Goal: Task Accomplishment & Management: Use online tool/utility

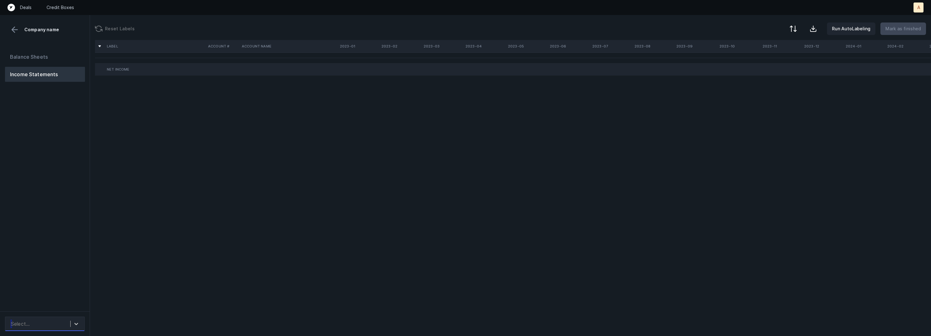
click at [54, 317] on div "Select..." at bounding box center [45, 324] width 80 height 14
click at [60, 300] on div "FSM_P&L([DATE]-[DATE])_Cleaned.csv" at bounding box center [45, 303] width 80 height 20
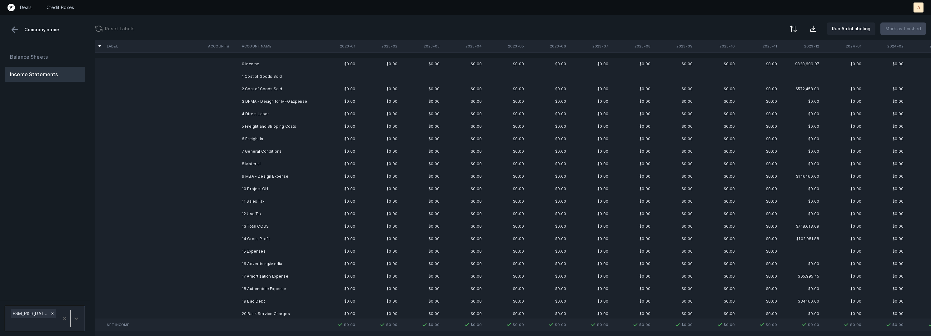
click at [305, 69] on td "0 Income" at bounding box center [277, 64] width 76 height 12
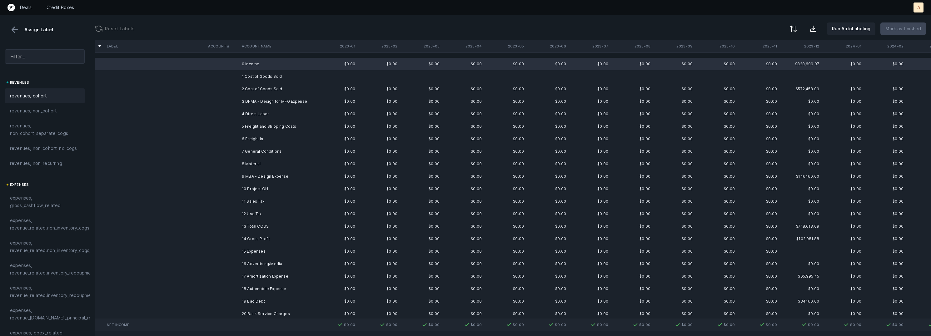
click at [45, 98] on span "revenues, cohort" at bounding box center [28, 95] width 37 height 7
click at [270, 102] on td "3 DFMA - Design for MFG Expense" at bounding box center [277, 101] width 76 height 12
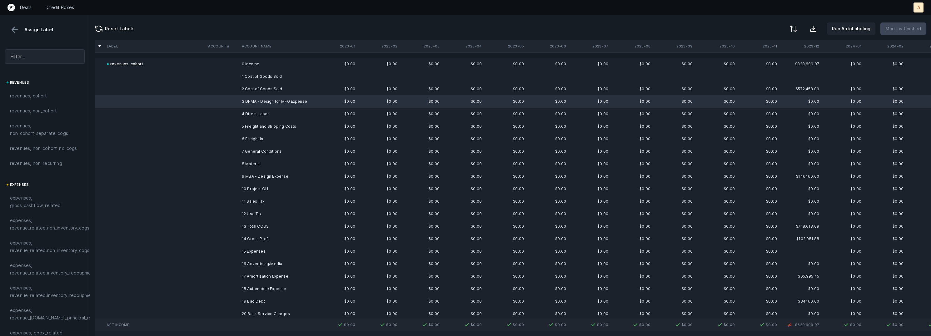
click at [276, 89] on td "2 Cost of Goods Sold" at bounding box center [277, 89] width 76 height 12
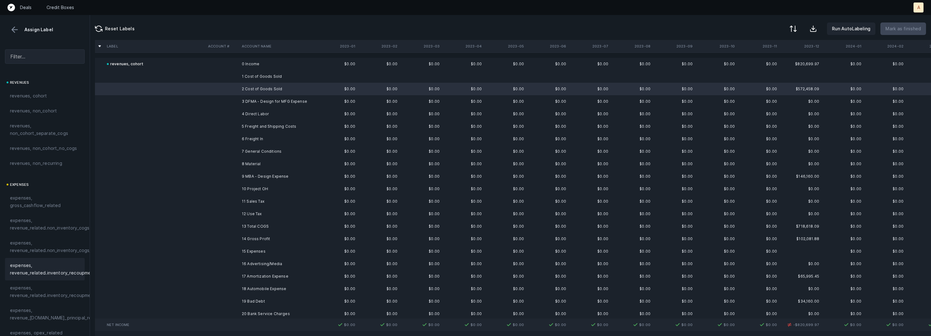
click at [67, 261] on div "expenses, revenue_related.inventory_recoupment" at bounding box center [45, 269] width 80 height 22
click at [281, 103] on td "3 DFMA - Design for MFG Expense" at bounding box center [277, 101] width 76 height 12
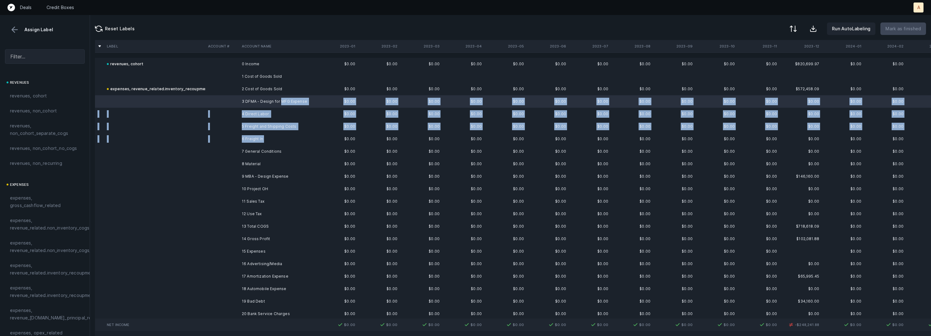
click at [267, 140] on td "6 Freight In" at bounding box center [277, 139] width 76 height 12
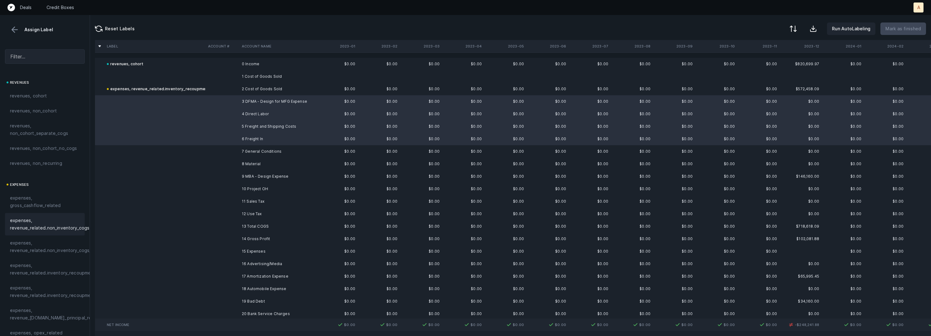
click at [60, 232] on div "expenses, revenue_related.non_inventory_cogs" at bounding box center [45, 224] width 80 height 22
click at [265, 152] on td "7 General Conditions" at bounding box center [277, 151] width 76 height 12
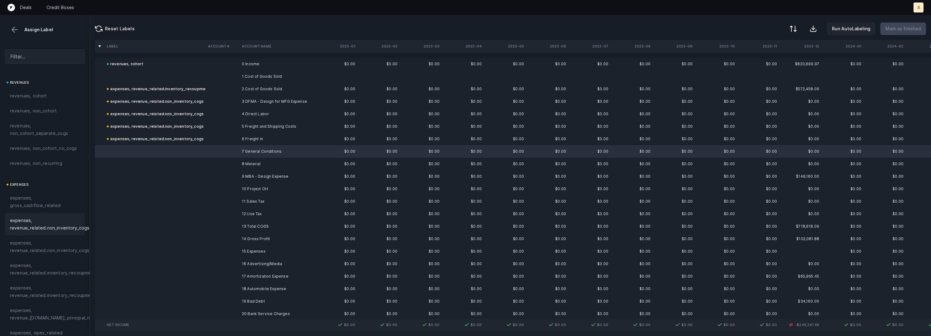
click at [70, 228] on span "expenses, revenue_related.non_inventory_cogs" at bounding box center [49, 224] width 79 height 15
click at [245, 159] on td "8 Material" at bounding box center [277, 164] width 76 height 12
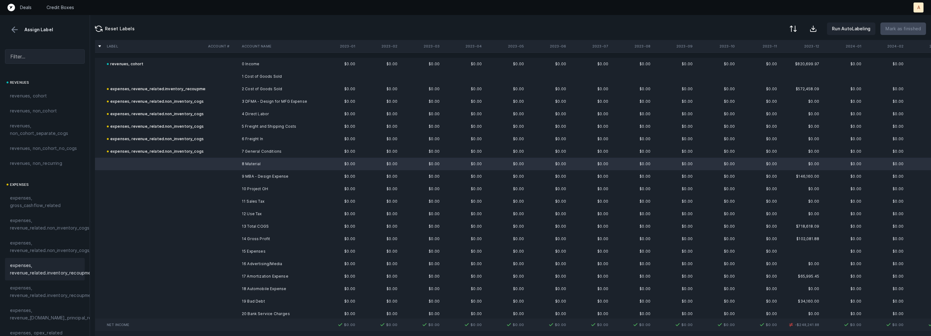
click at [70, 264] on span "expenses, revenue_related.inventory_recoupment" at bounding box center [53, 269] width 86 height 15
click at [260, 179] on td "9 MBA - Design Expense" at bounding box center [277, 176] width 76 height 12
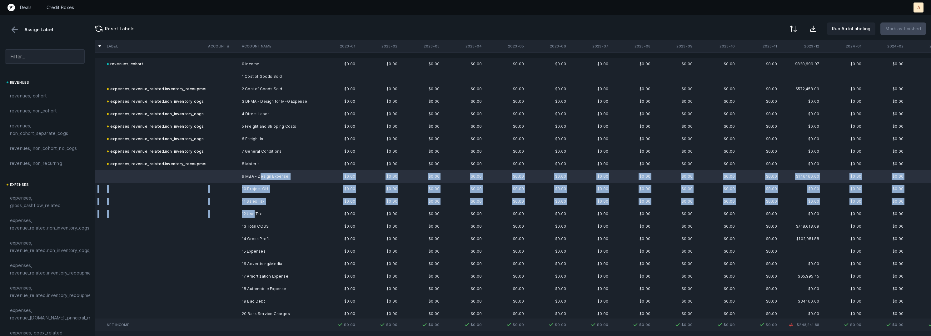
click at [254, 211] on td "12 Use Tax" at bounding box center [277, 214] width 76 height 12
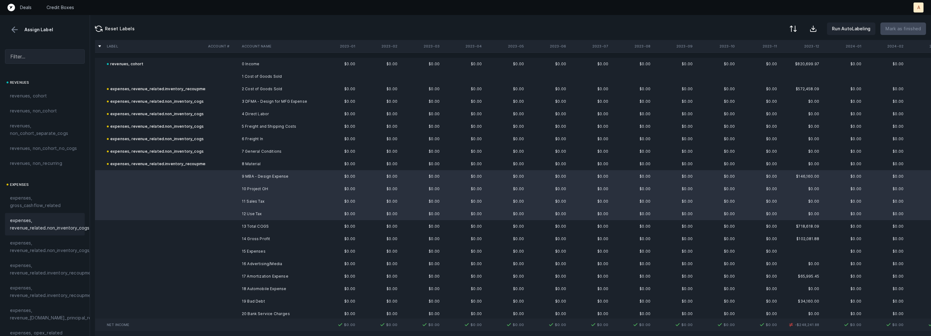
click at [48, 229] on span "expenses, revenue_related.non_inventory_cogs" at bounding box center [49, 224] width 79 height 15
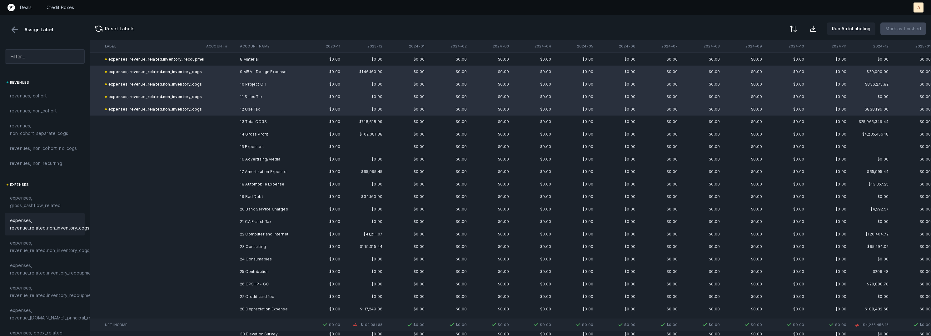
scroll to position [122, 437]
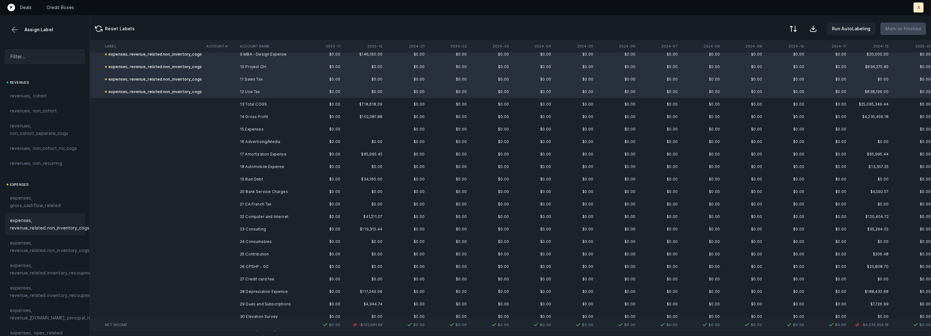
click at [319, 140] on td "$0.00" at bounding box center [321, 142] width 42 height 12
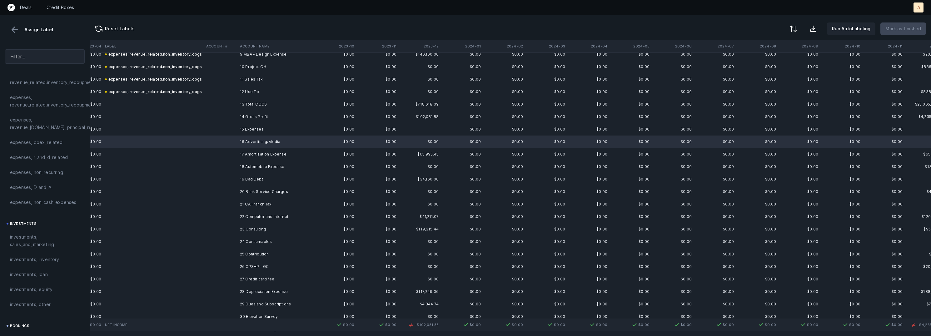
scroll to position [196, 0]
click at [44, 230] on span "investments, sales_and_marketing" at bounding box center [45, 235] width 70 height 15
click at [242, 152] on td "17 Amortization Expense" at bounding box center [275, 154] width 76 height 12
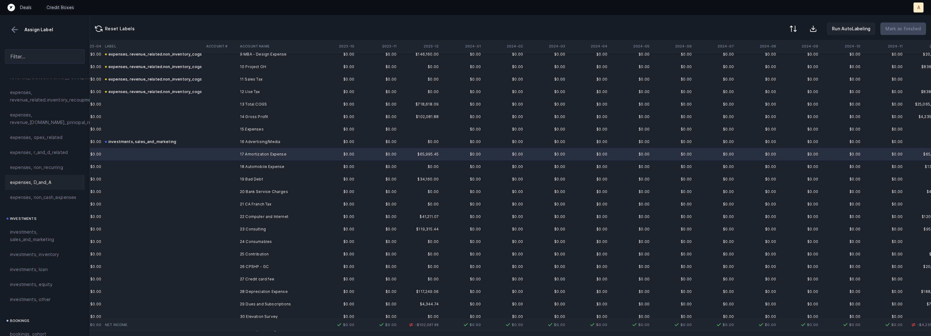
click at [51, 181] on div "expenses, D_and_A" at bounding box center [45, 182] width 70 height 7
click at [237, 165] on td "18 Automobile Expense" at bounding box center [275, 167] width 76 height 12
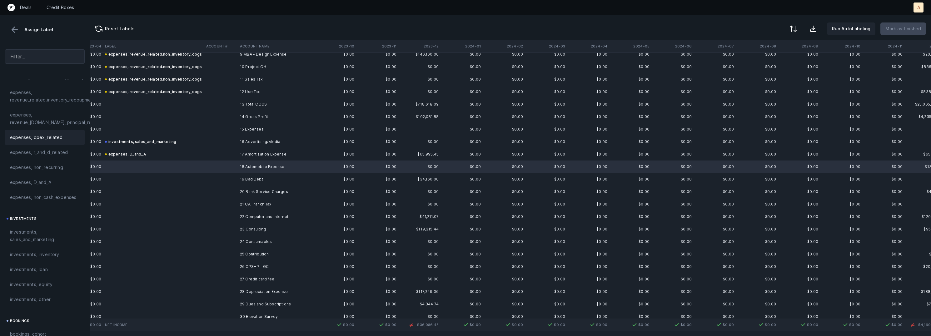
click at [49, 135] on span "expenses, opex_related" at bounding box center [36, 137] width 53 height 7
click at [231, 180] on td at bounding box center [221, 179] width 34 height 12
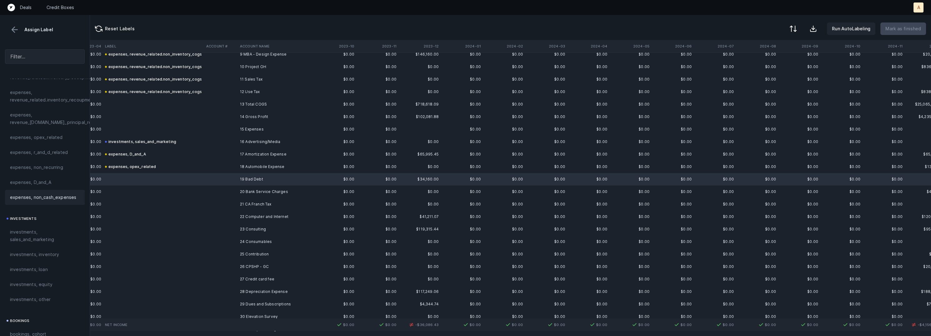
click at [67, 200] on span "expenses, non_cash_expenses" at bounding box center [43, 197] width 66 height 7
click at [248, 193] on td "20 Bank Service Charges" at bounding box center [275, 192] width 76 height 12
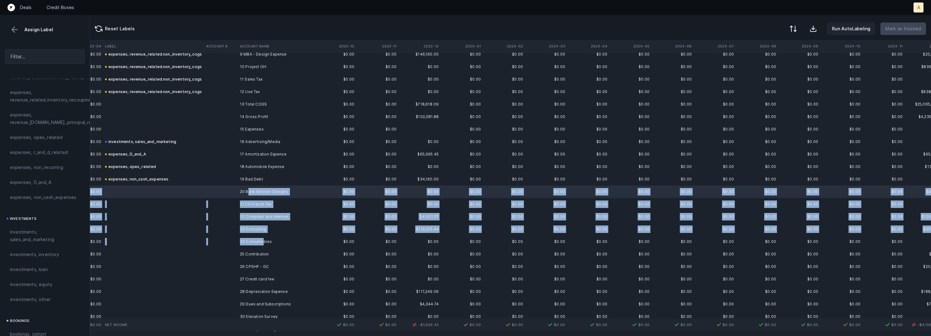
click at [263, 241] on td "24 Consumables" at bounding box center [275, 242] width 76 height 12
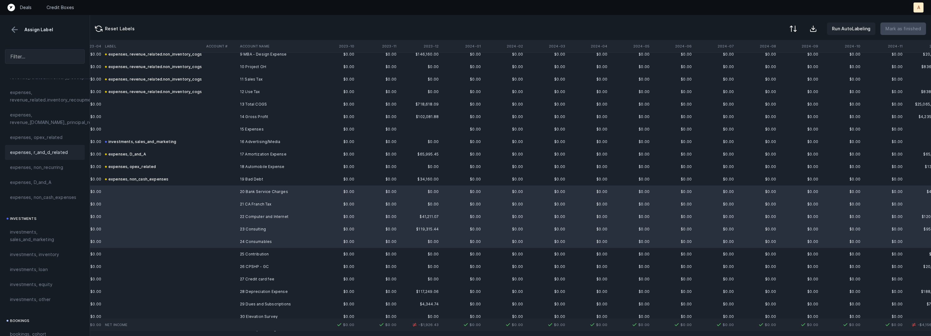
click at [47, 147] on div "expenses, r_and_d_related" at bounding box center [45, 152] width 80 height 15
click at [52, 132] on div "expenses, opex_related" at bounding box center [45, 137] width 80 height 15
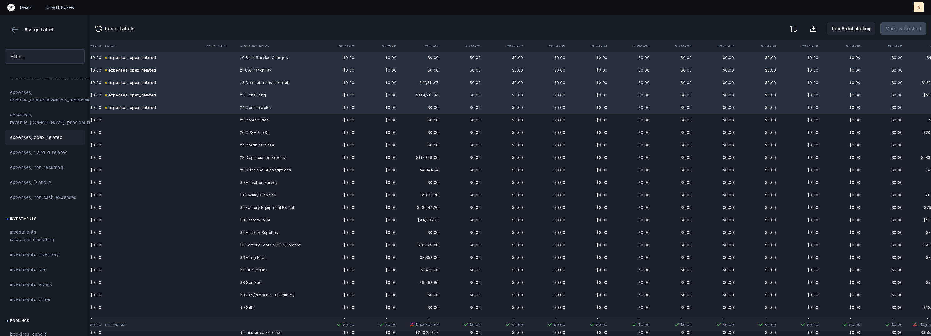
scroll to position [263, 380]
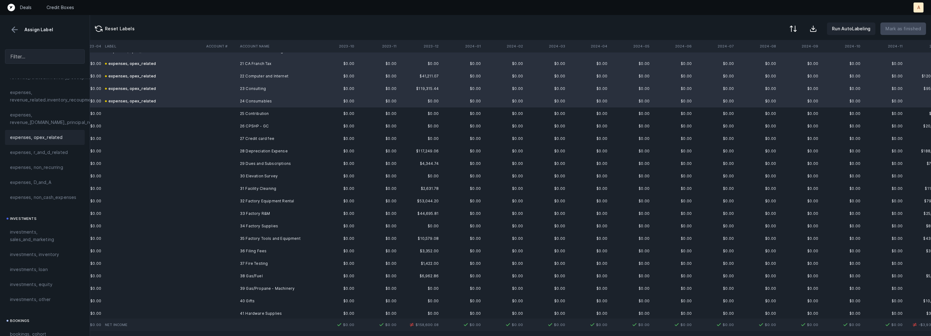
click at [261, 113] on td "25 Contribution" at bounding box center [275, 113] width 76 height 12
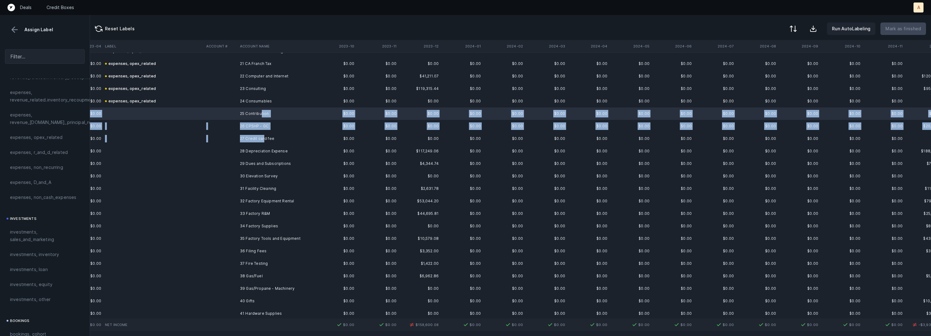
click at [263, 139] on td "27 Credit card fee" at bounding box center [275, 138] width 76 height 12
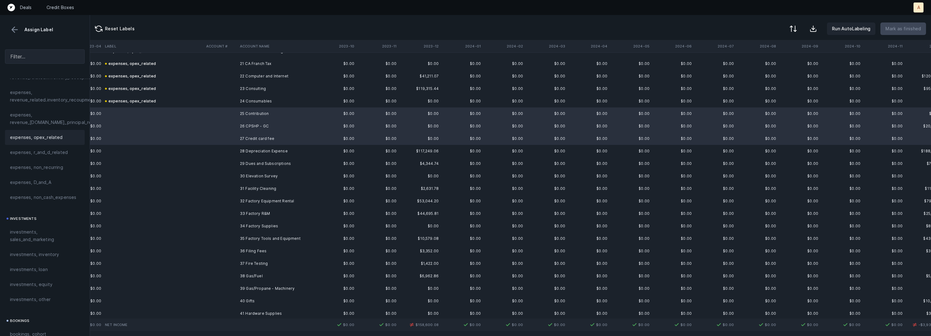
click at [63, 134] on div "expenses, opex_related" at bounding box center [45, 137] width 70 height 7
click at [223, 150] on td at bounding box center [221, 151] width 34 height 12
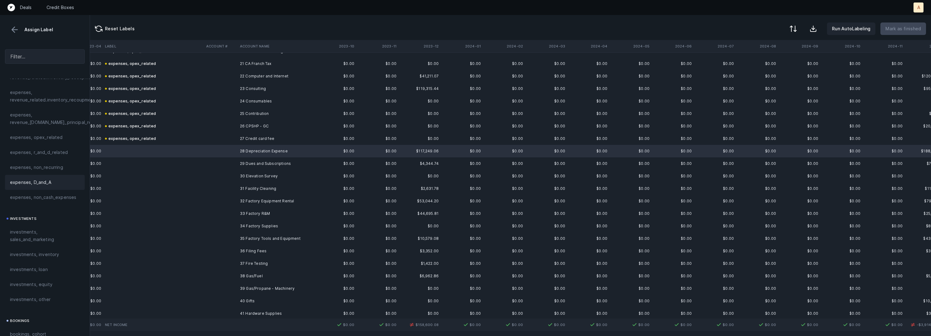
click at [41, 179] on span "expenses, D_and_A" at bounding box center [30, 182] width 41 height 7
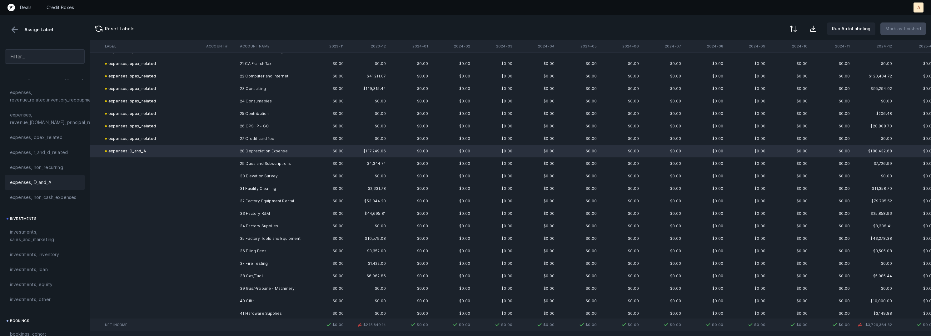
scroll to position [263, 433]
click at [286, 164] on td "29 Dues and Subscriptions" at bounding box center [275, 163] width 76 height 12
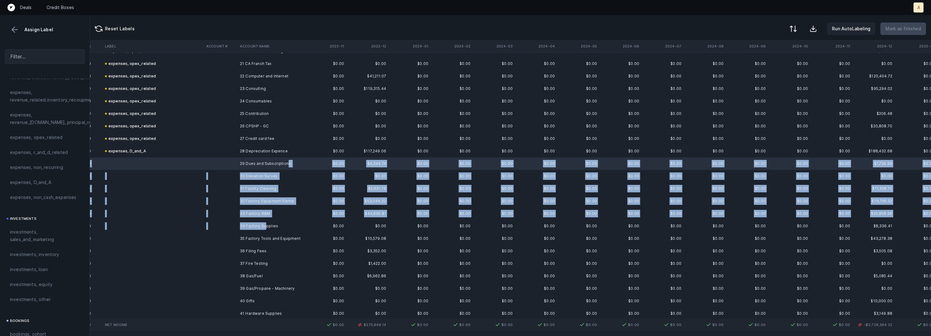
click at [266, 222] on td "34 Factory Supplies" at bounding box center [275, 226] width 76 height 12
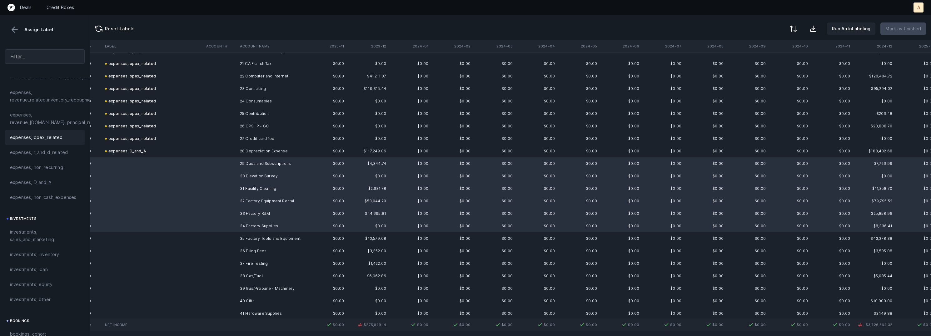
click at [57, 139] on span "expenses, opex_related" at bounding box center [36, 137] width 53 height 7
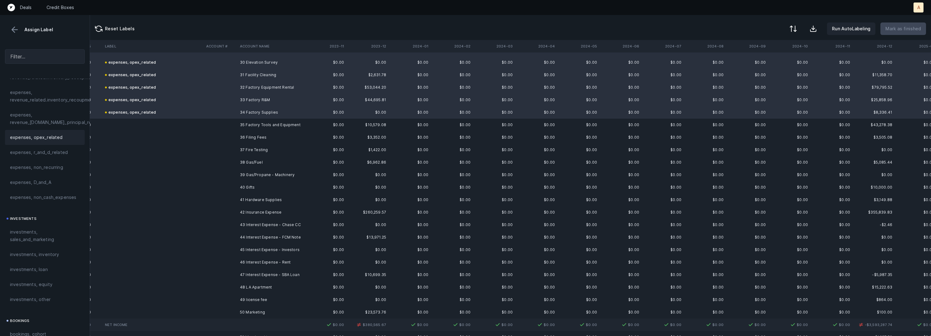
scroll to position [385, 433]
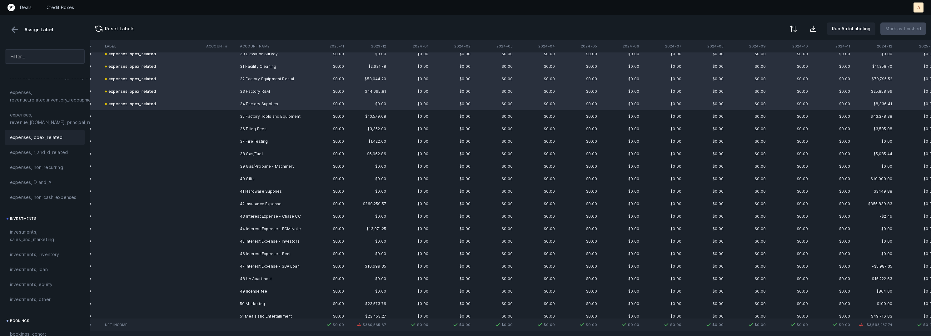
click at [271, 114] on td "35 Factory Tools and Equipment" at bounding box center [275, 116] width 76 height 12
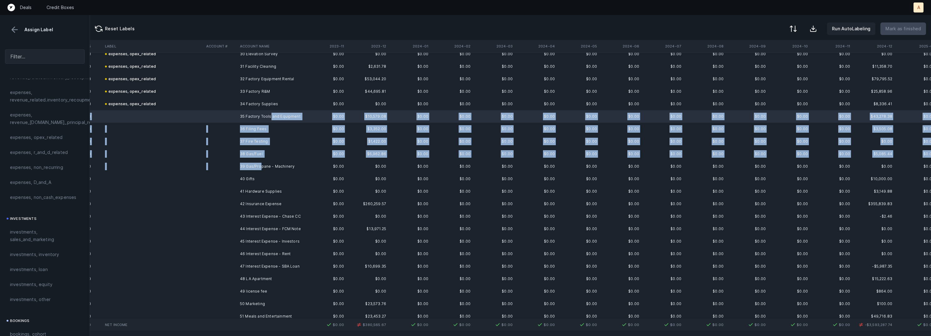
click at [261, 166] on td "39 Gas/Propane - Machinery" at bounding box center [275, 166] width 76 height 12
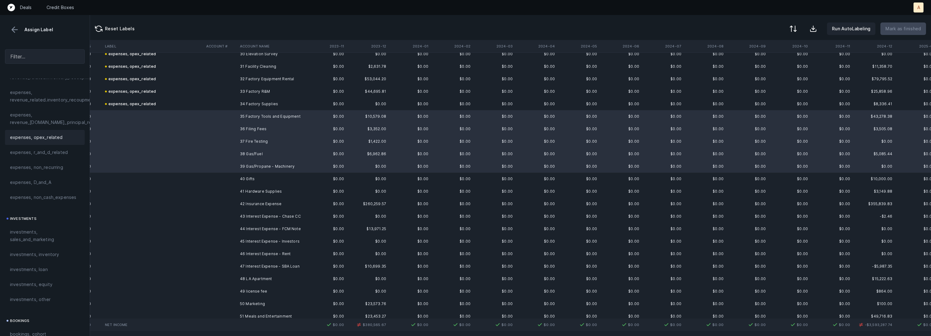
click at [53, 142] on div "expenses, opex_related" at bounding box center [45, 137] width 80 height 15
click at [230, 182] on td at bounding box center [221, 179] width 34 height 12
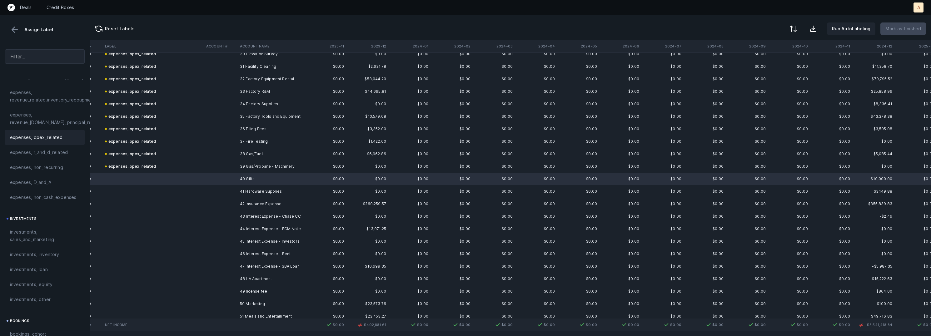
click at [63, 138] on div "expenses, opex_related" at bounding box center [45, 137] width 70 height 7
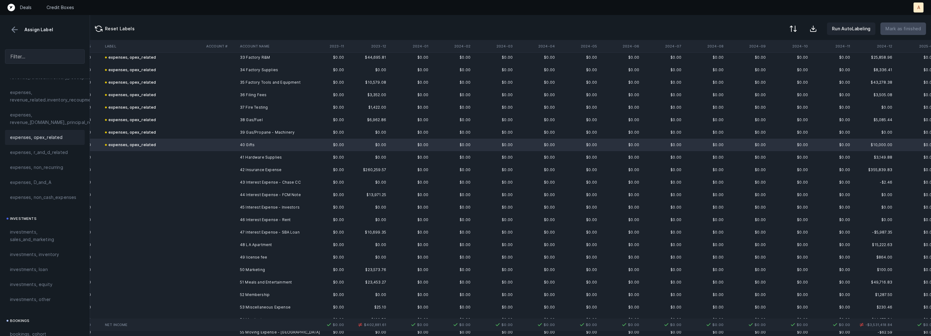
scroll to position [441, 433]
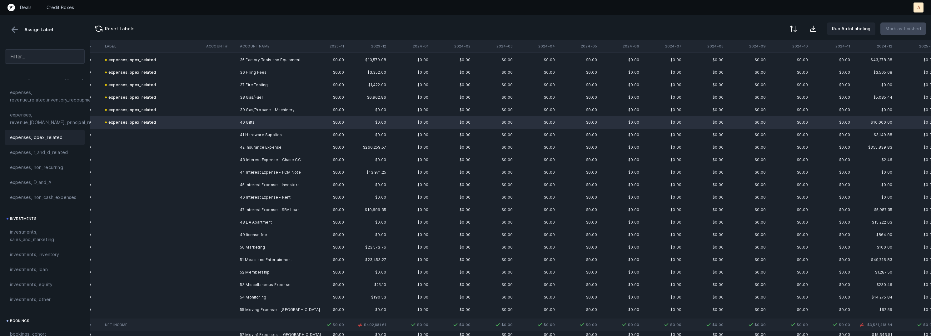
click at [258, 134] on td "41 Hardware Supplies" at bounding box center [275, 135] width 76 height 12
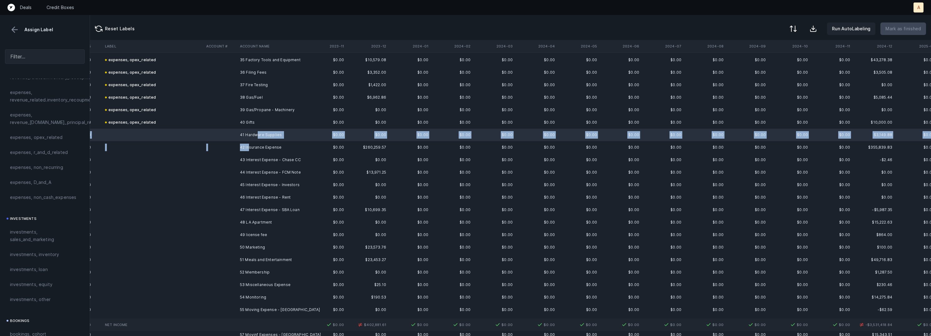
click at [250, 146] on td "42 Insurance Expense" at bounding box center [275, 147] width 76 height 12
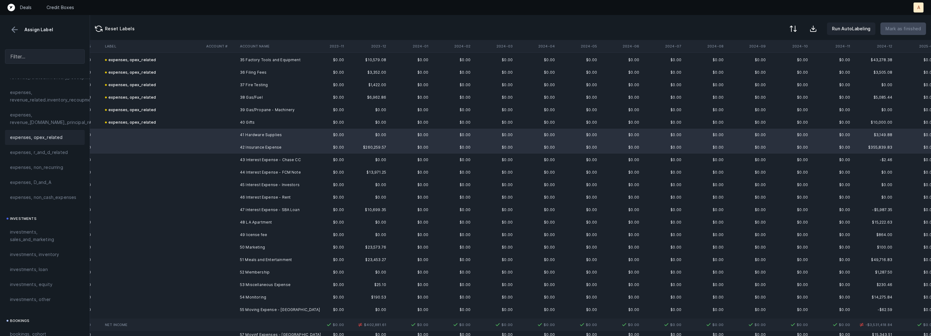
click at [59, 135] on span "expenses, opex_related" at bounding box center [36, 137] width 53 height 7
click at [255, 161] on td "43 Interest Expense - Chase CC" at bounding box center [275, 160] width 76 height 12
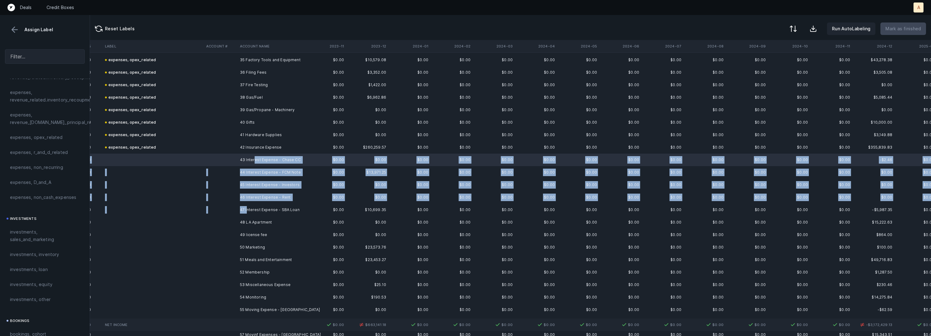
click at [248, 207] on td "47 Interest Expense - SBA Loan" at bounding box center [275, 210] width 76 height 12
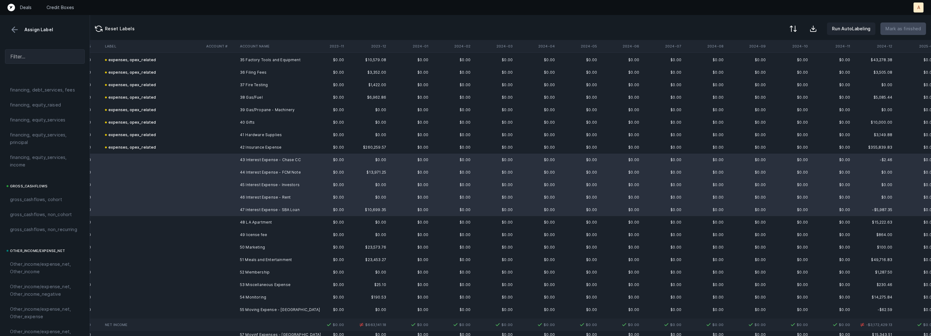
scroll to position [483, 0]
click at [35, 147] on span "financing, debt_services, interest" at bounding box center [45, 152] width 70 height 15
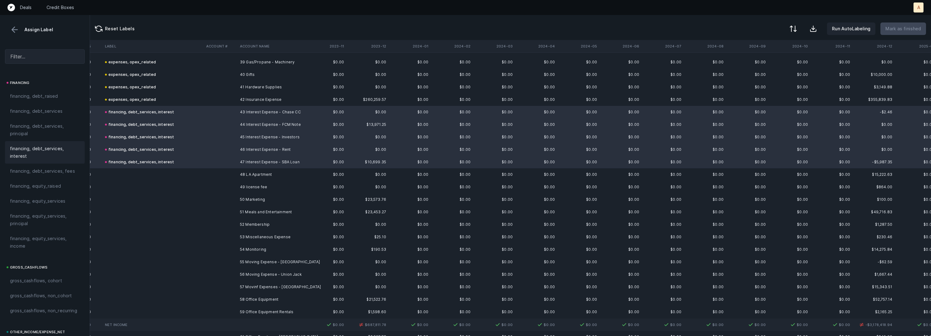
scroll to position [510, 433]
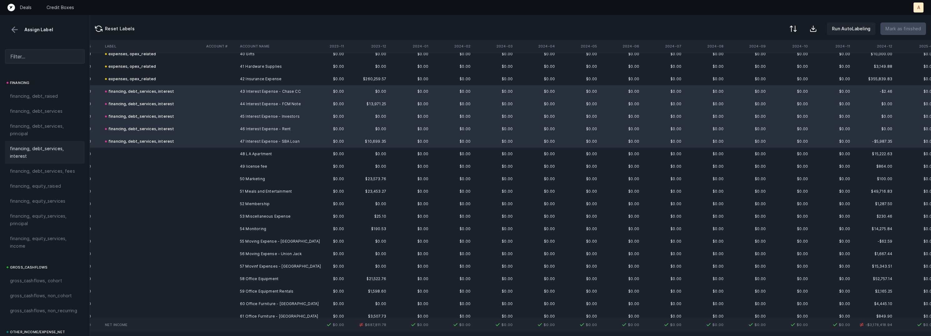
click at [256, 158] on td "48 LA Apartment" at bounding box center [275, 154] width 76 height 12
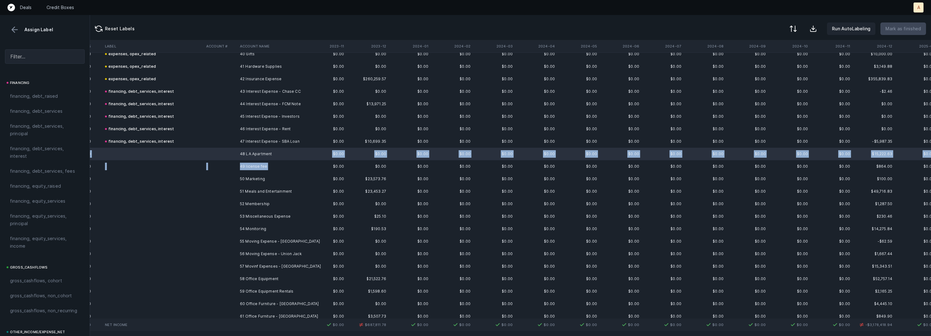
click at [242, 171] on td "49 license fee" at bounding box center [275, 166] width 76 height 12
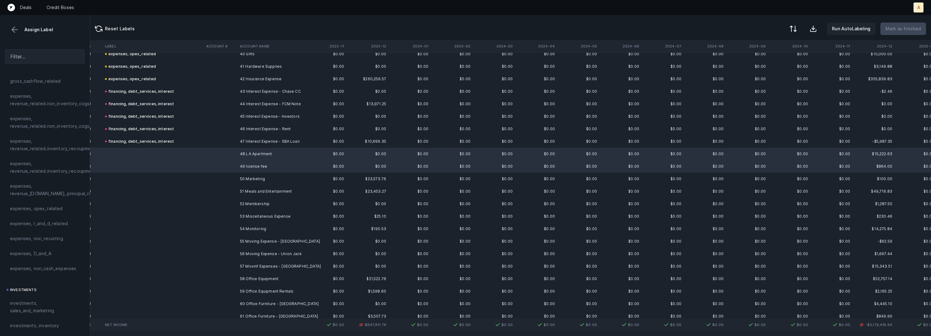
scroll to position [117, 0]
click at [41, 218] on span "expenses, opex_related" at bounding box center [36, 216] width 53 height 7
click at [246, 180] on td "50 Marketing" at bounding box center [275, 179] width 76 height 12
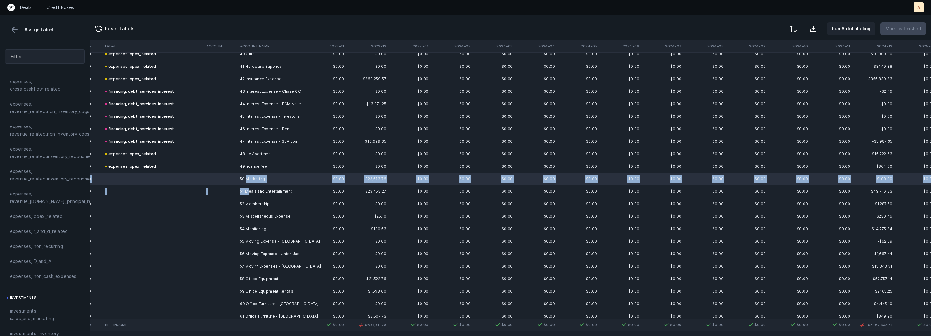
click at [247, 189] on td "51 Meals and Entertainment" at bounding box center [275, 191] width 76 height 12
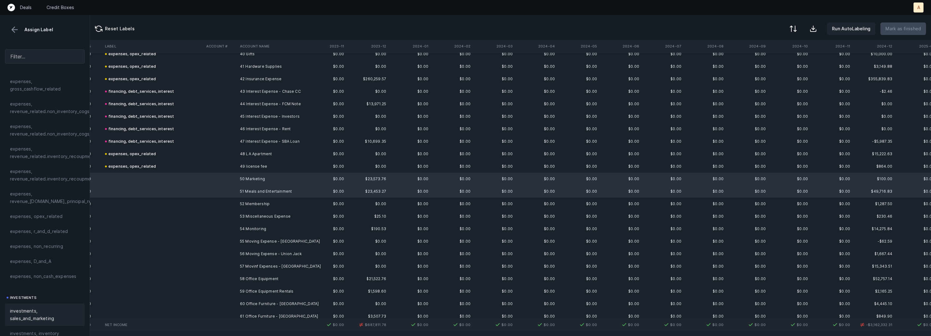
click at [25, 306] on div "investments, sales_and_marketing" at bounding box center [45, 315] width 80 height 22
click at [260, 204] on td "52 Membership" at bounding box center [275, 204] width 76 height 12
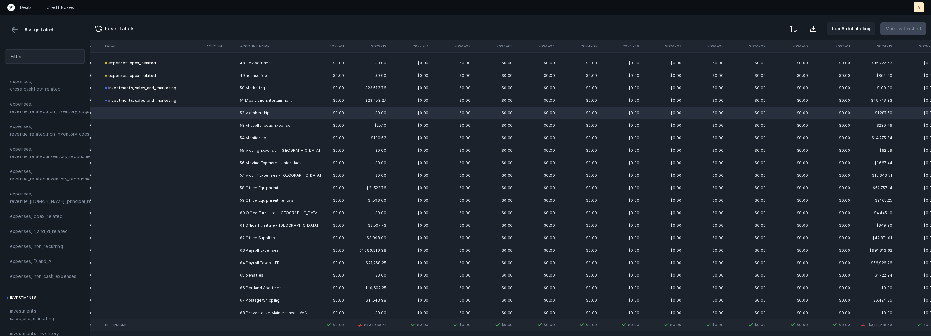
scroll to position [605, 433]
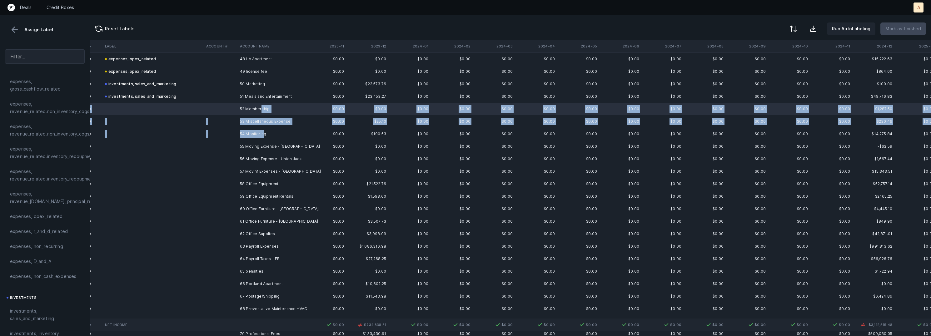
click at [263, 133] on td "54 Monitoring" at bounding box center [275, 134] width 76 height 12
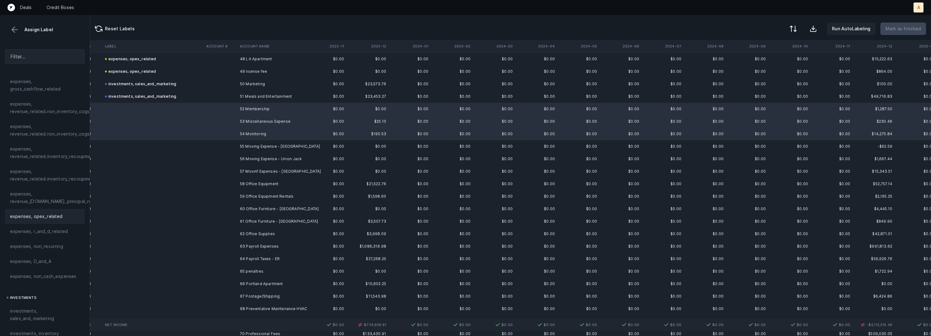
click at [67, 214] on div "expenses, opex_related" at bounding box center [45, 216] width 70 height 7
click at [240, 147] on td "55 Moving Expense - [GEOGRAPHIC_DATA]" at bounding box center [275, 146] width 76 height 12
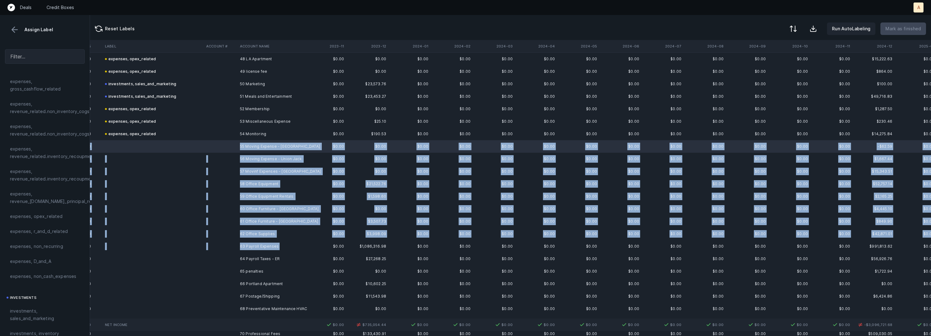
click at [265, 250] on td "63 Payroll Expenses" at bounding box center [275, 246] width 76 height 12
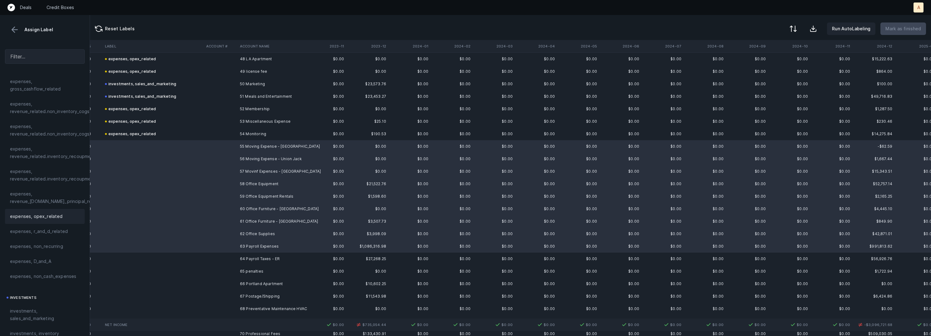
click at [57, 216] on span "expenses, opex_related" at bounding box center [36, 216] width 53 height 7
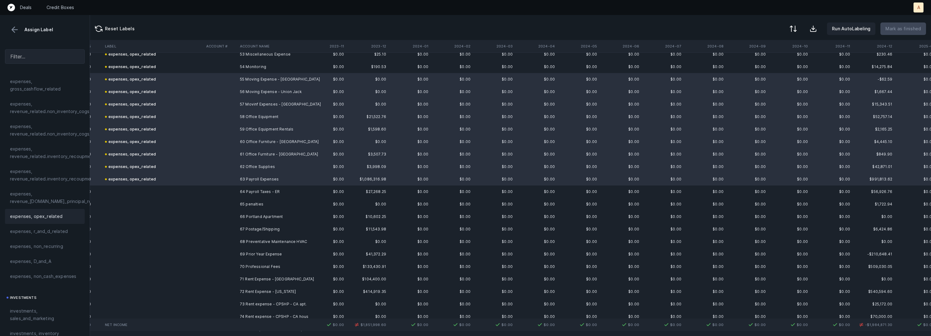
scroll to position [689, 433]
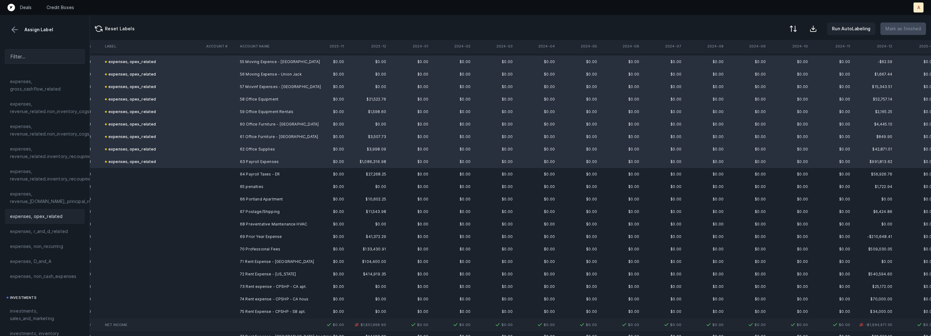
click at [239, 173] on td "64 Payroll Taxes - ER" at bounding box center [275, 174] width 76 height 12
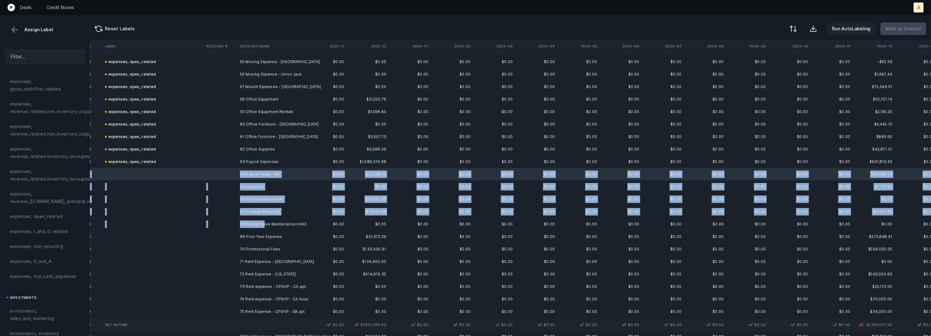
click at [264, 226] on td "68 Preventative Maintenance HVAC" at bounding box center [275, 224] width 76 height 12
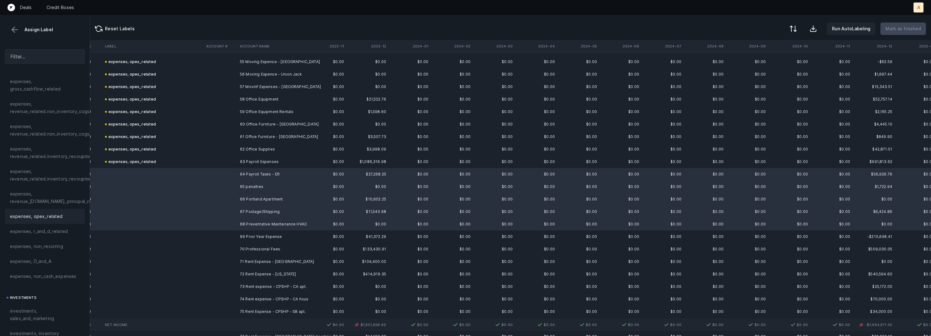
click at [51, 215] on span "expenses, opex_related" at bounding box center [36, 216] width 53 height 7
click at [267, 234] on td "69 Prior Year Expense" at bounding box center [275, 237] width 76 height 12
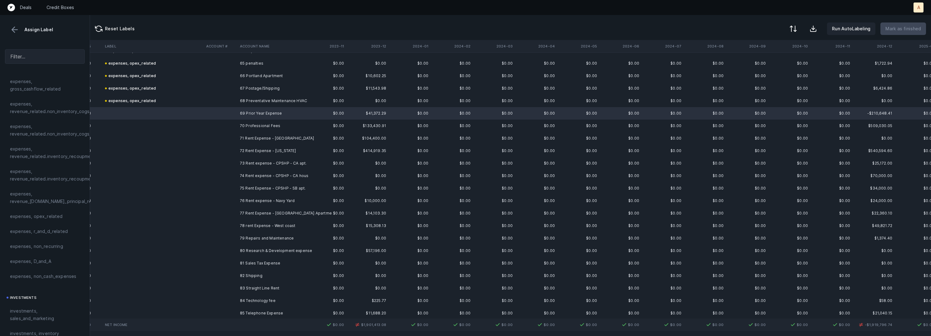
scroll to position [817, 433]
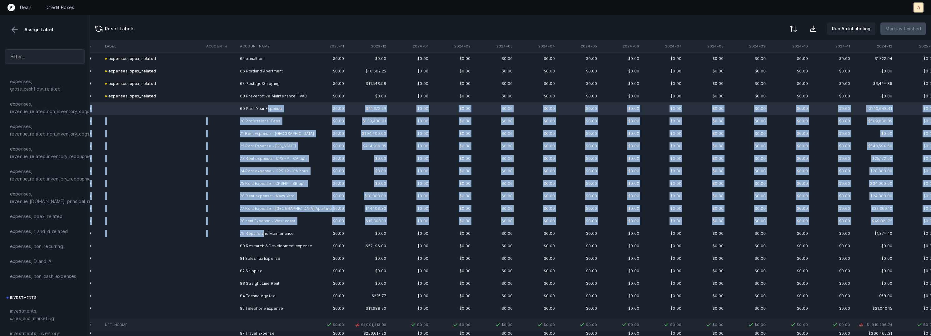
click at [262, 234] on td "79 Repairs and Maintenance" at bounding box center [275, 233] width 76 height 12
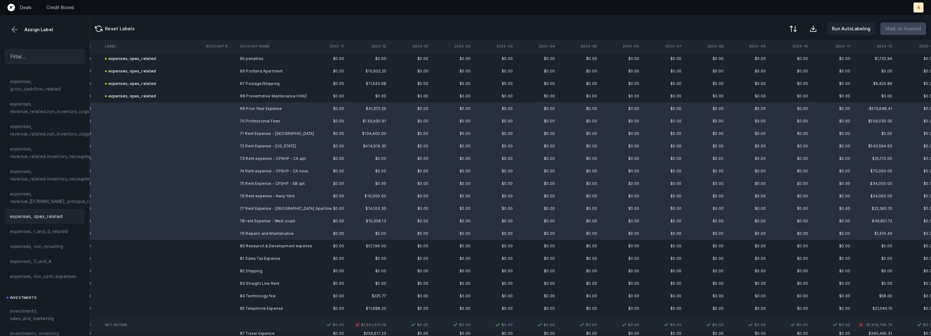
click at [34, 213] on span "expenses, opex_related" at bounding box center [36, 216] width 53 height 7
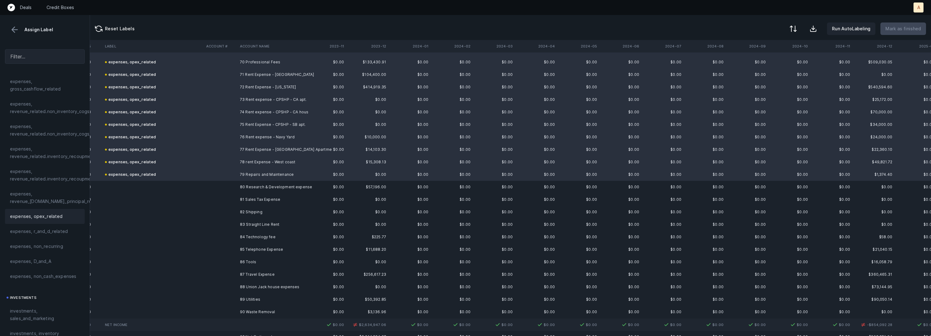
scroll to position [892, 433]
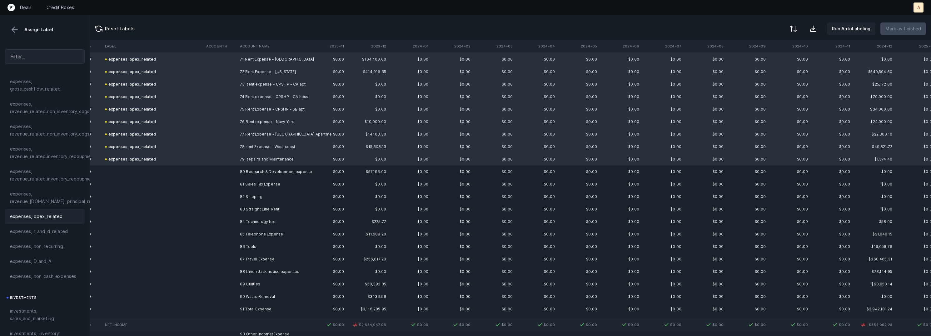
click at [246, 170] on td "80 Research & Development expense" at bounding box center [275, 172] width 76 height 12
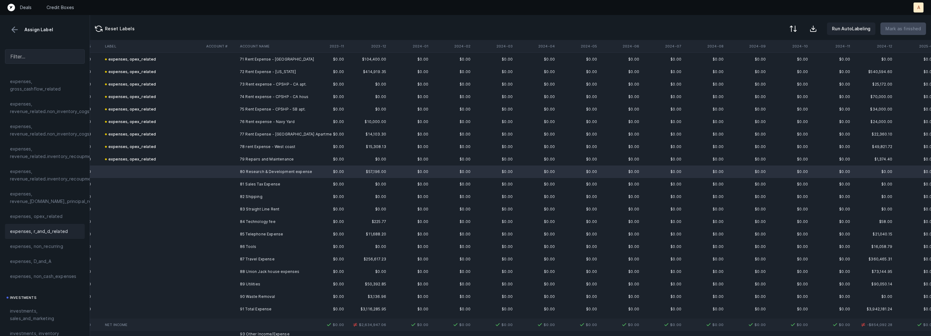
click at [71, 233] on div "expenses, r_and_d_related" at bounding box center [45, 231] width 70 height 7
click at [249, 182] on td "81 Sales Tax Expense" at bounding box center [275, 184] width 76 height 12
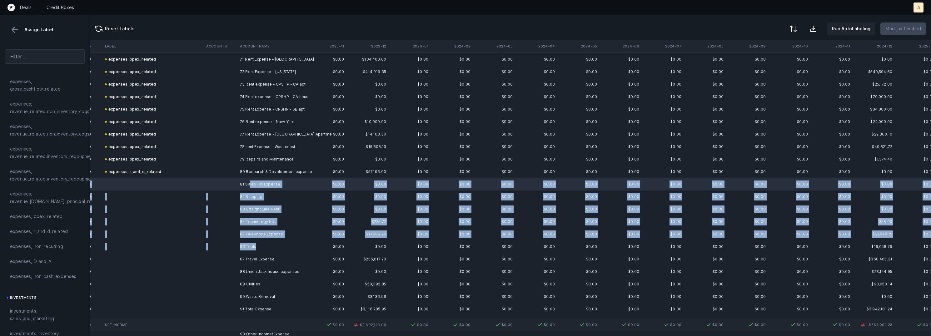
click at [256, 243] on td "86 Tools" at bounding box center [275, 247] width 76 height 12
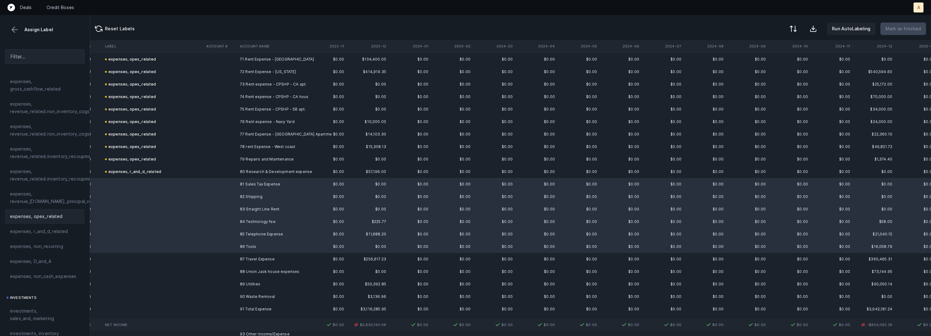
click at [63, 221] on div "expenses, opex_related" at bounding box center [45, 216] width 80 height 15
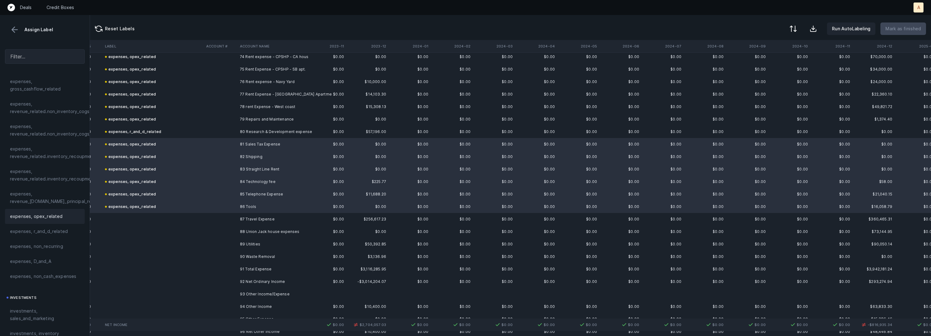
scroll to position [962, 433]
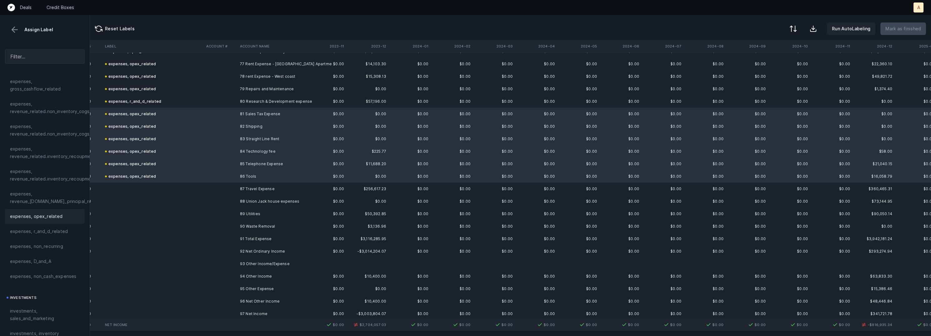
click at [254, 191] on td "87 Travel Expense" at bounding box center [275, 189] width 76 height 12
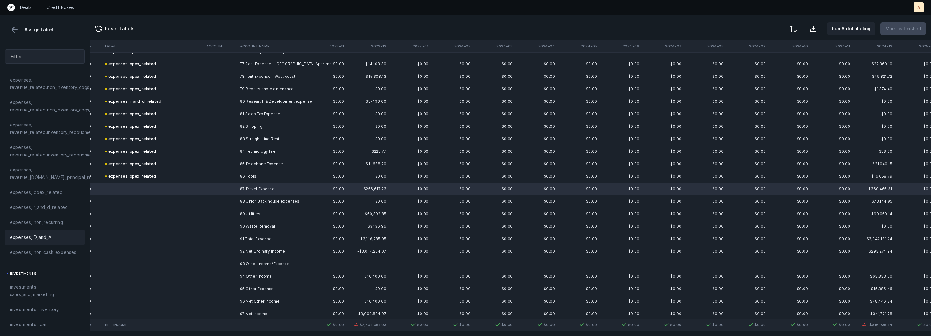
scroll to position [160, 0]
click at [41, 270] on span "investments, sales_and_marketing" at bounding box center [45, 271] width 70 height 15
click at [232, 201] on td at bounding box center [221, 201] width 34 height 12
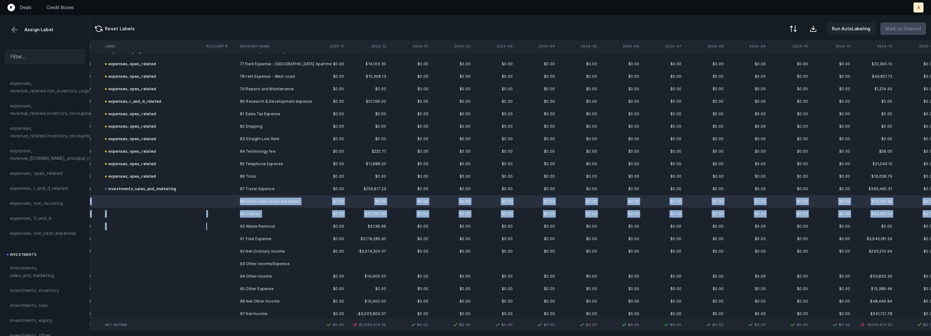
click at [232, 223] on td at bounding box center [221, 226] width 34 height 12
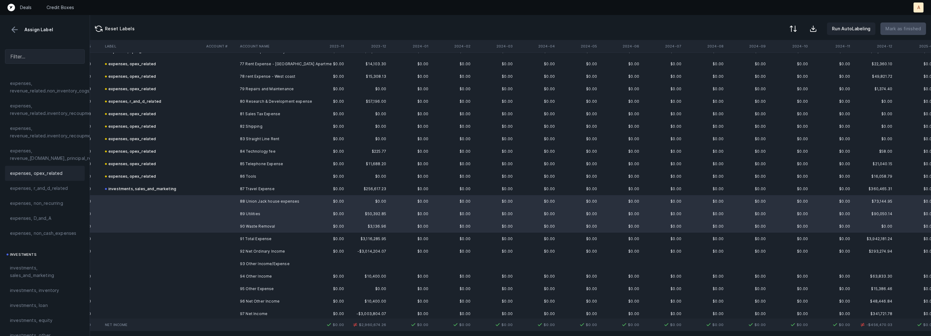
click at [38, 176] on span "expenses, opex_related" at bounding box center [36, 173] width 53 height 7
click at [257, 270] on td "94 Other Income" at bounding box center [275, 270] width 76 height 12
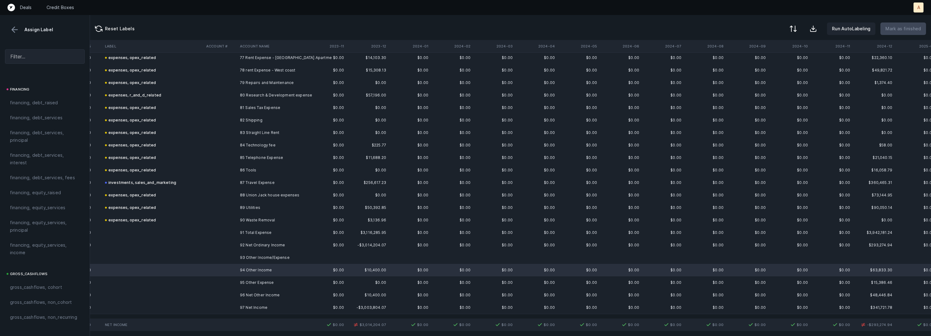
scroll to position [696, 0]
click at [50, 134] on span "Other_income/expense_net, Other_income" at bounding box center [45, 138] width 70 height 15
click at [234, 284] on td at bounding box center [221, 282] width 34 height 12
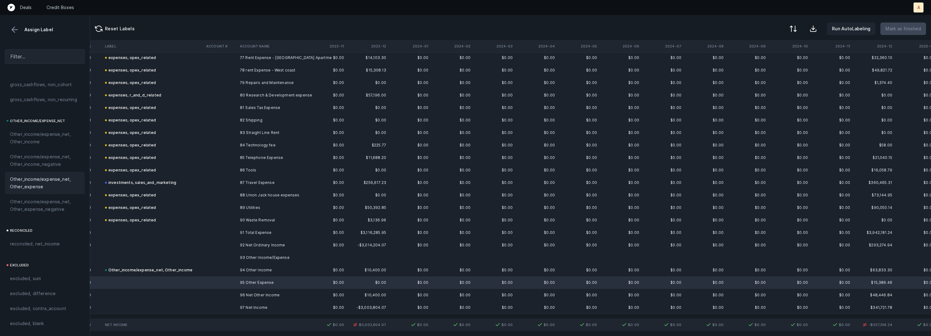
click at [55, 176] on span "Other_income/expense_net, Other_expense" at bounding box center [45, 183] width 70 height 15
click at [233, 306] on td at bounding box center [221, 307] width 34 height 12
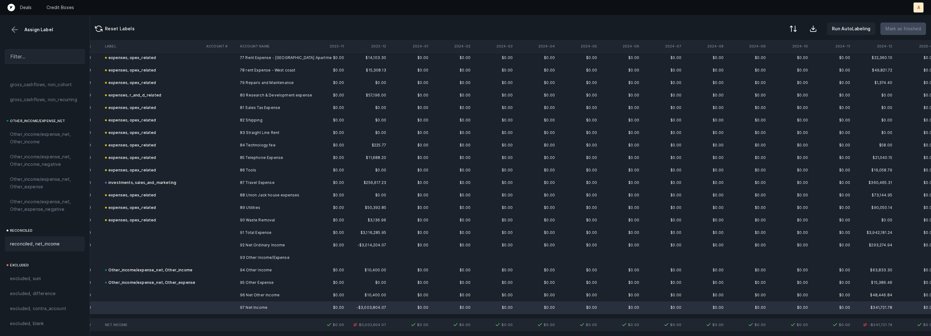
click at [44, 243] on span "reconciled, net_income" at bounding box center [35, 243] width 50 height 7
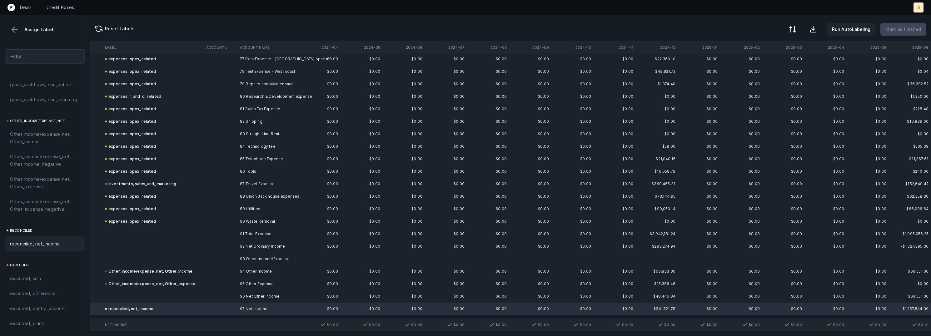
click at [796, 26] on div at bounding box center [792, 29] width 7 height 7
click at [765, 62] on div "By Hum label" at bounding box center [752, 65] width 27 height 7
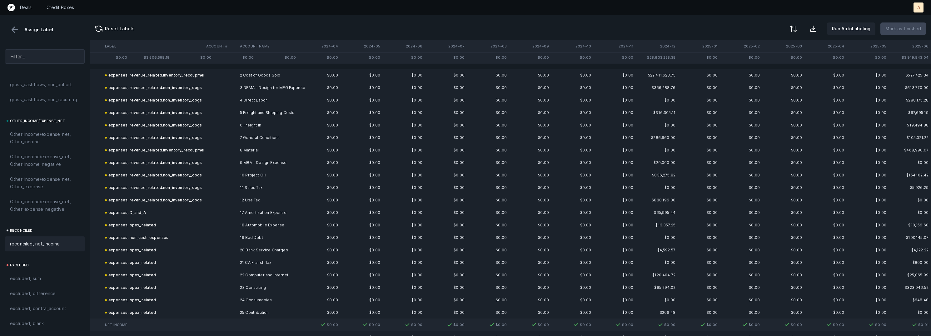
scroll to position [0, 650]
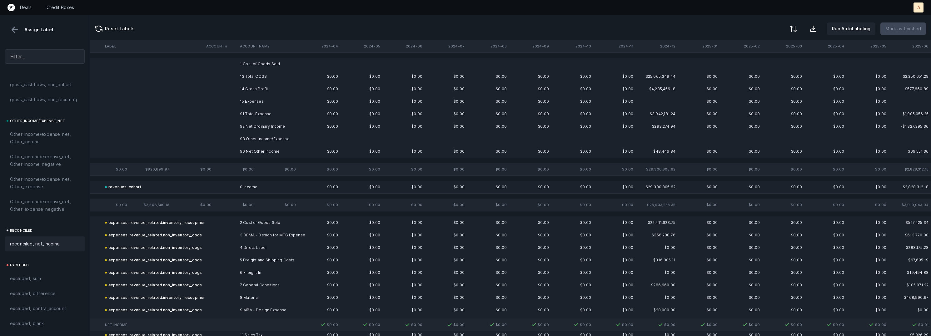
click at [282, 66] on td "1 Cost of Goods Sold" at bounding box center [275, 64] width 76 height 12
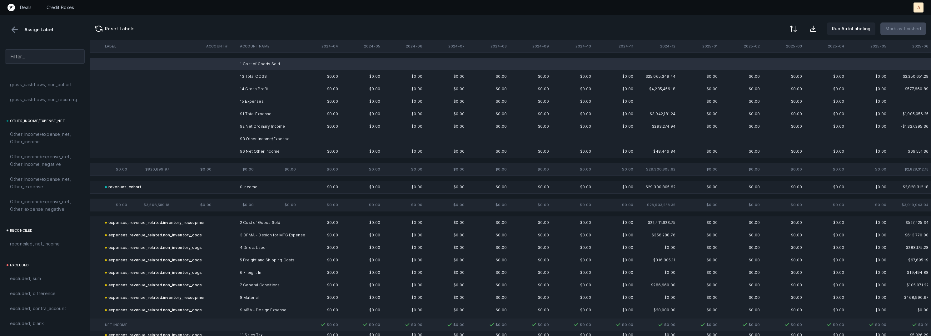
click at [254, 125] on td "92 Net Ordinary Income" at bounding box center [275, 126] width 76 height 12
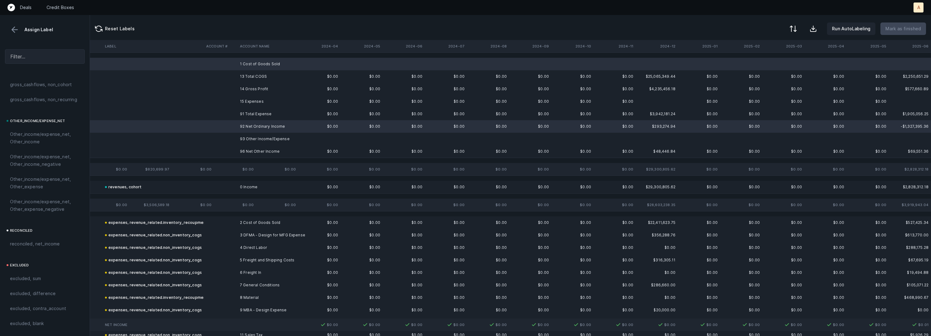
click at [254, 125] on td "92 Net Ordinary Income" at bounding box center [275, 126] width 76 height 12
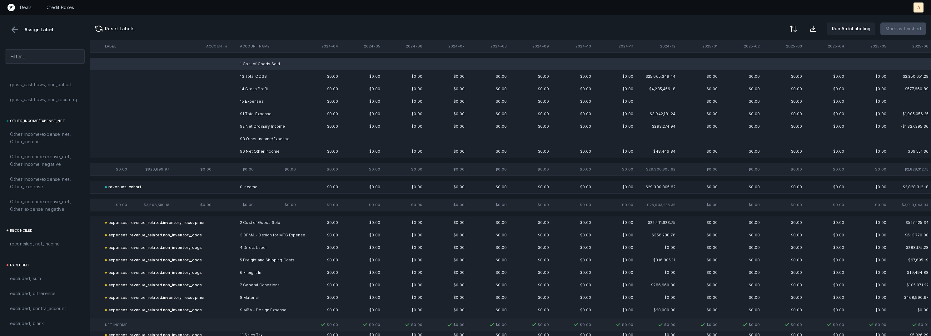
click at [254, 137] on td "93 Other Income/Expense" at bounding box center [275, 139] width 76 height 12
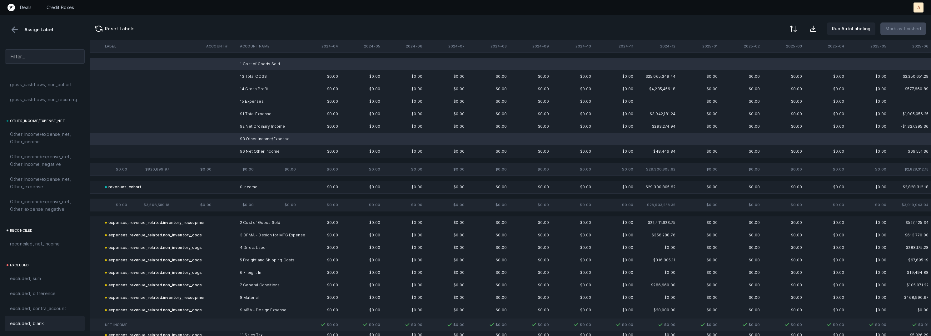
click at [50, 325] on div "excluded, blank" at bounding box center [45, 323] width 70 height 7
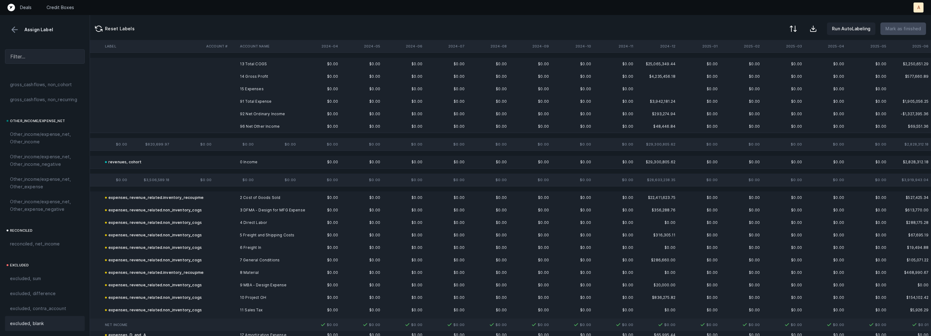
click at [267, 75] on td "14 Gross Profit" at bounding box center [275, 76] width 76 height 12
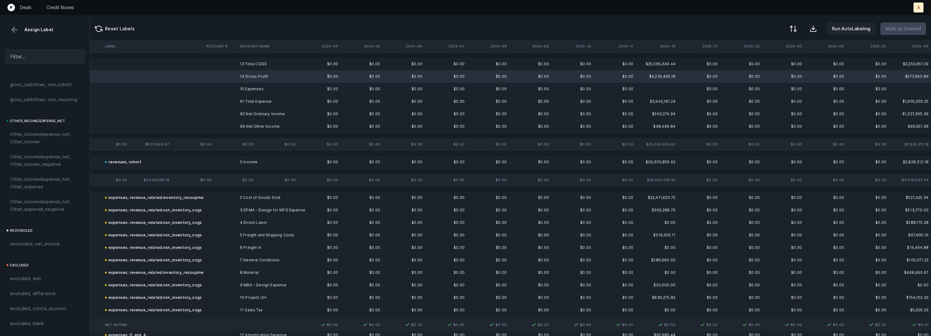
click at [257, 88] on td "15 Expenses" at bounding box center [275, 89] width 76 height 12
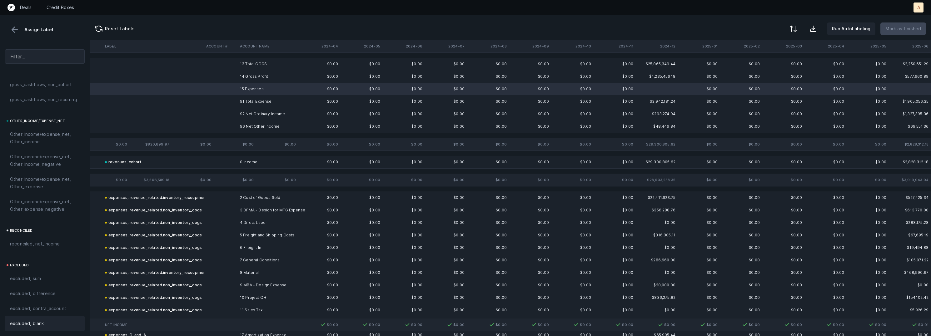
click at [40, 324] on span "excluded, blank" at bounding box center [27, 323] width 34 height 7
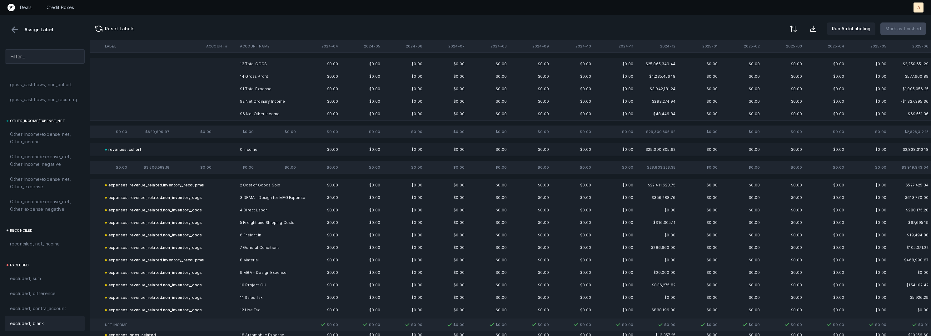
click at [257, 75] on td "14 Gross Profit" at bounding box center [275, 76] width 76 height 12
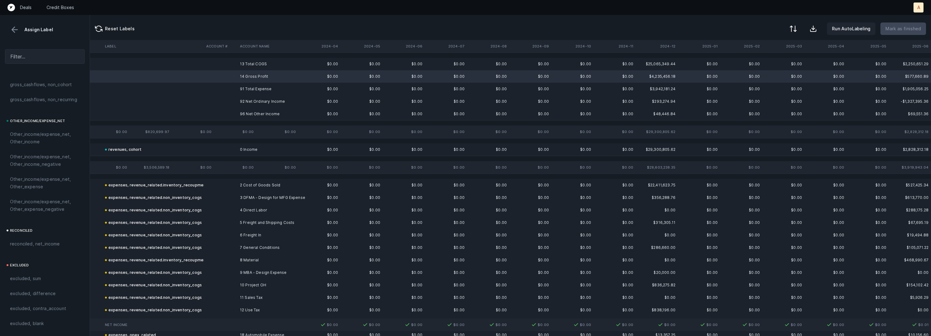
click at [252, 98] on td "92 Net Ordinary Income" at bounding box center [275, 101] width 76 height 12
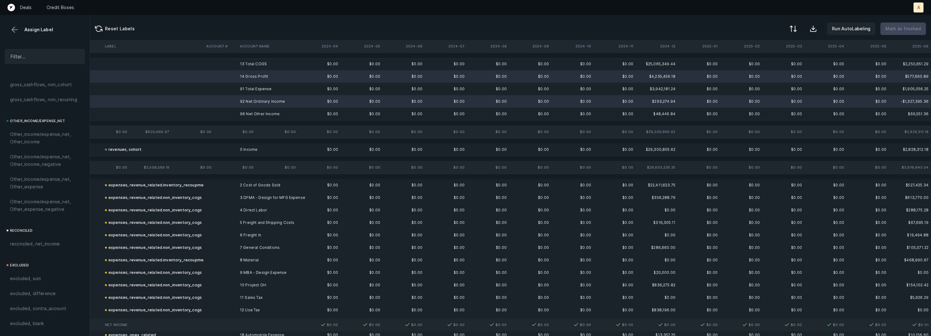
click at [250, 112] on td "96 Net Other Income" at bounding box center [275, 114] width 76 height 12
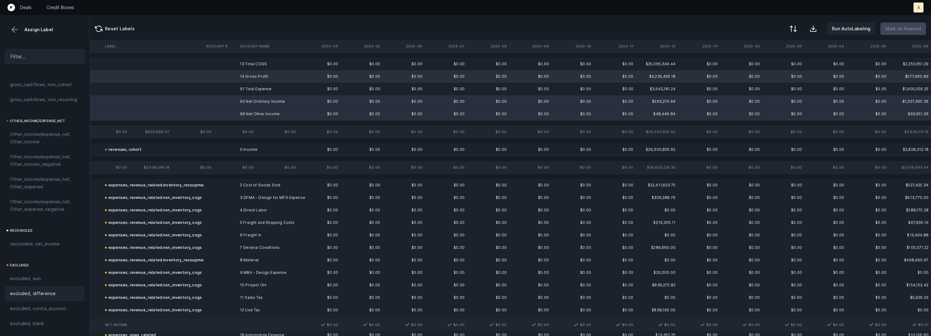
click at [37, 298] on div "excluded, difference" at bounding box center [45, 293] width 80 height 15
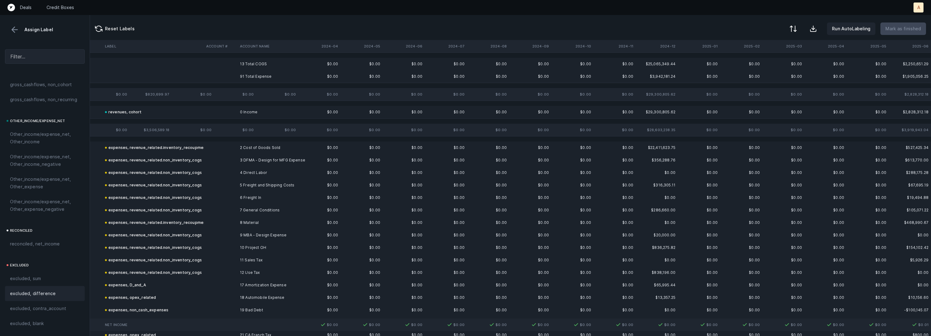
click at [254, 67] on td "13 Total COGS" at bounding box center [275, 64] width 76 height 12
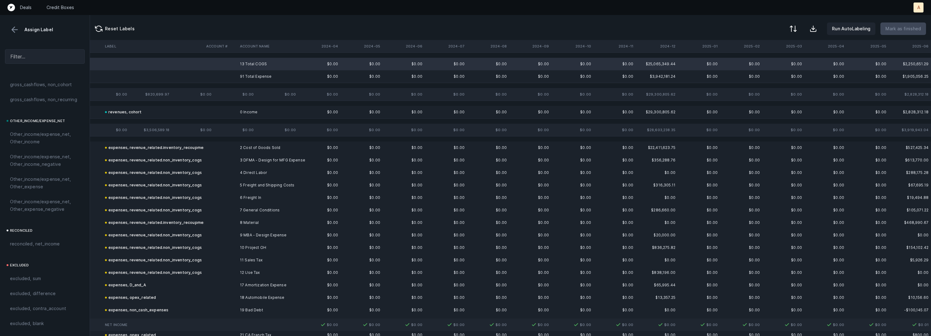
click at [242, 76] on td "91 Total Expense" at bounding box center [275, 76] width 76 height 12
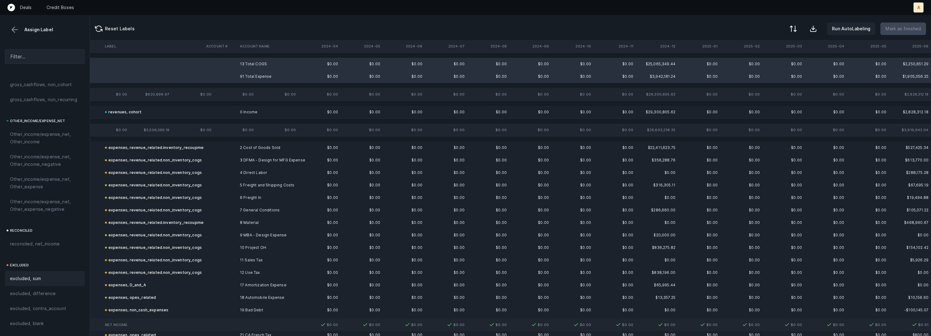
click at [54, 273] on div "excluded, sum" at bounding box center [45, 278] width 80 height 15
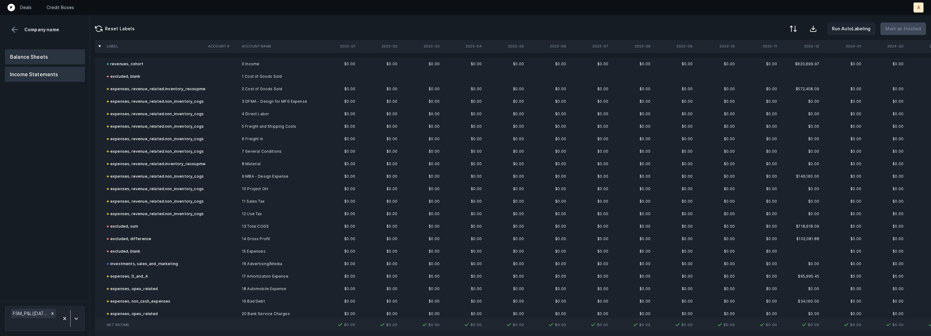
click at [68, 57] on button "Balance Sheets" at bounding box center [45, 56] width 80 height 15
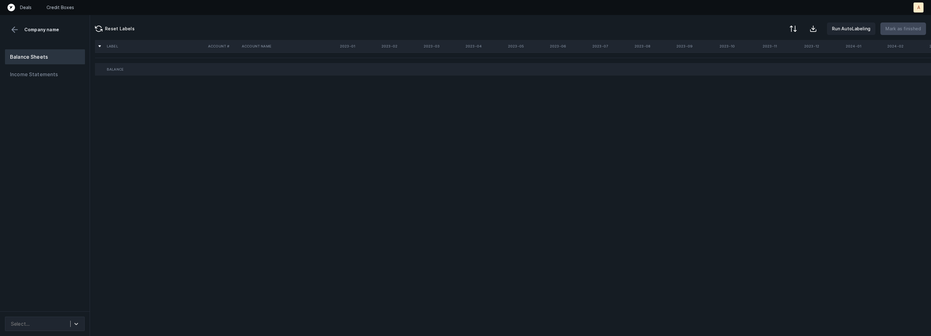
click at [68, 112] on div "Balance Sheets Income Statements" at bounding box center [45, 177] width 90 height 267
click at [62, 318] on div "Select..." at bounding box center [39, 323] width 62 height 11
click at [64, 306] on div "FSM_BS(2023-2025)_Cleaned.csv" at bounding box center [45, 303] width 80 height 20
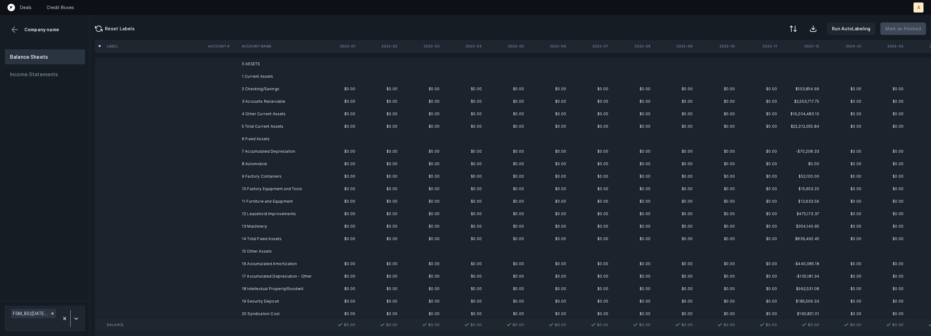
click at [287, 87] on td "2 Checking/Savings" at bounding box center [277, 89] width 76 height 12
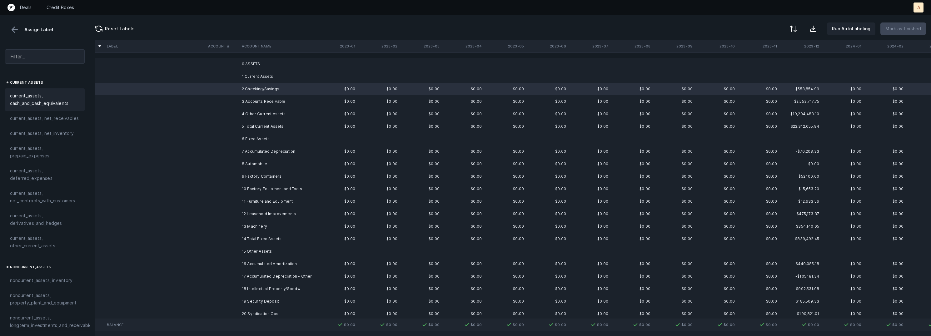
click at [50, 95] on span "current_assets, cash_and_cash_equivalents" at bounding box center [45, 99] width 70 height 15
click at [229, 100] on td at bounding box center [223, 101] width 34 height 12
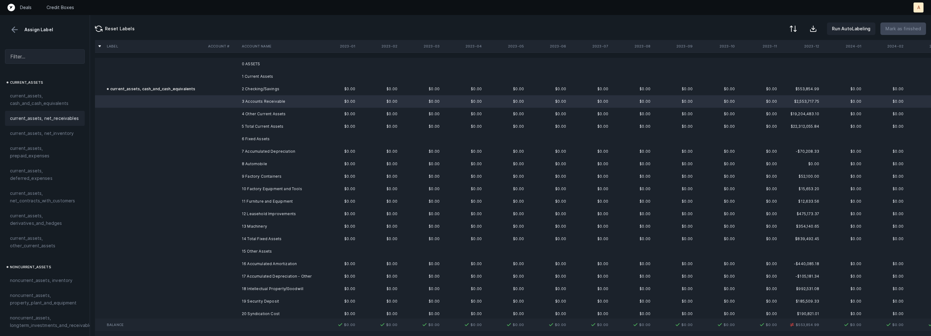
click at [44, 123] on div "current_assets, net_receivables" at bounding box center [45, 118] width 80 height 15
click at [221, 115] on td at bounding box center [223, 114] width 34 height 12
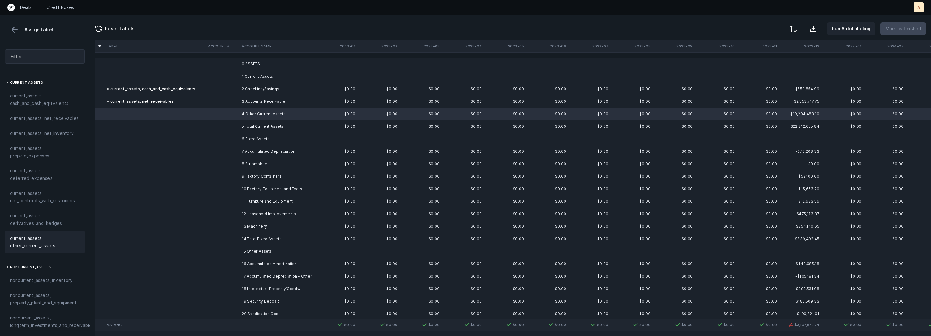
click at [23, 238] on span "current_assets, other_current_assets" at bounding box center [45, 242] width 70 height 15
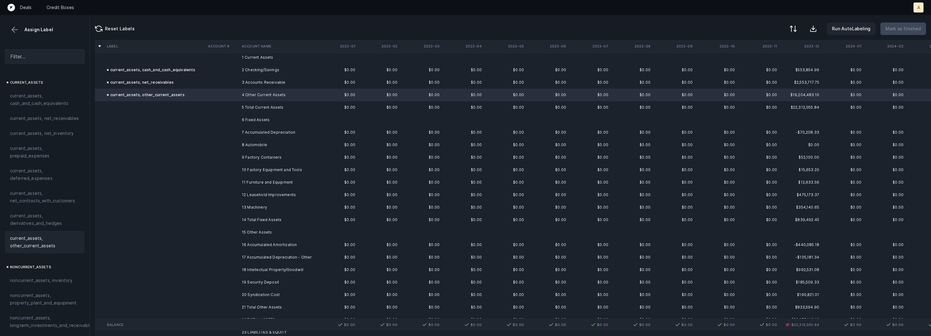
scroll to position [24, 0]
click at [294, 131] on td "7 Accumulated Depreciation" at bounding box center [277, 128] width 76 height 12
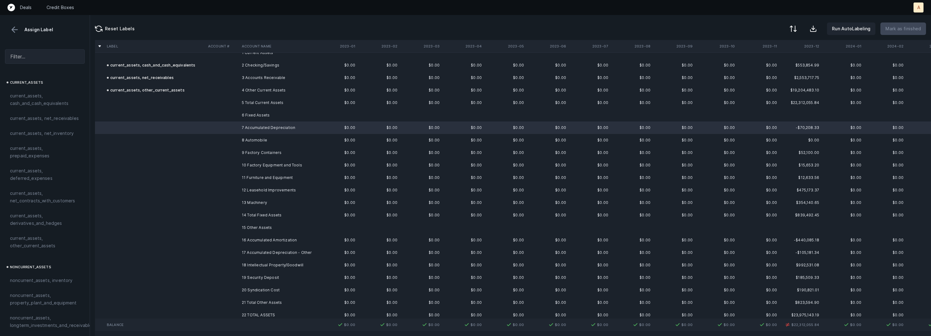
click at [283, 141] on td "8 Automobile" at bounding box center [277, 140] width 76 height 12
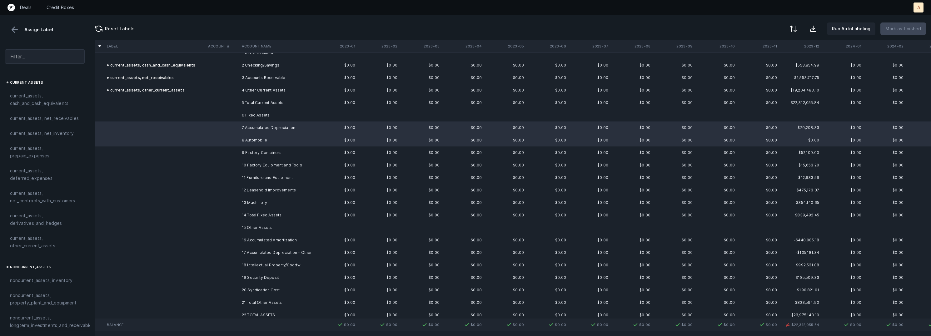
click at [279, 154] on td "9 Factory Containers" at bounding box center [277, 152] width 76 height 12
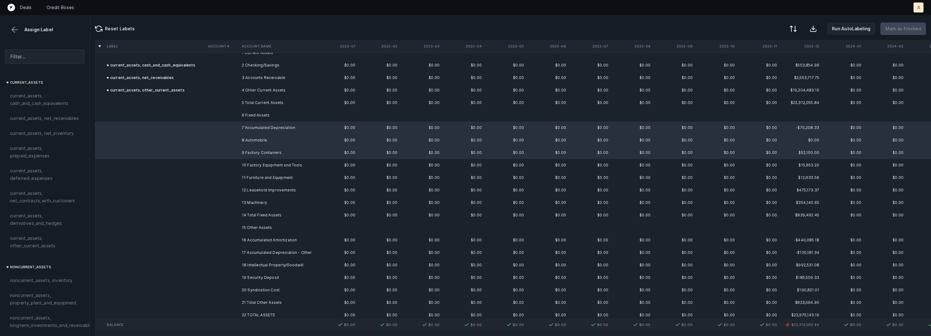
click at [279, 163] on td "10 Factory Equipment and Tools" at bounding box center [277, 165] width 76 height 12
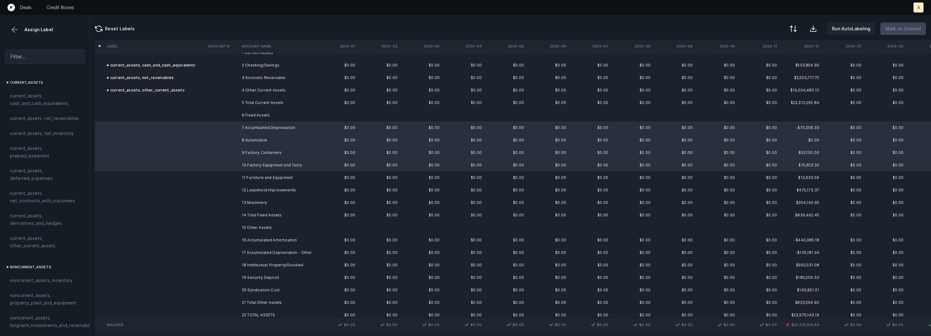
click at [276, 175] on td "11 Furniture and Equipment" at bounding box center [277, 177] width 76 height 12
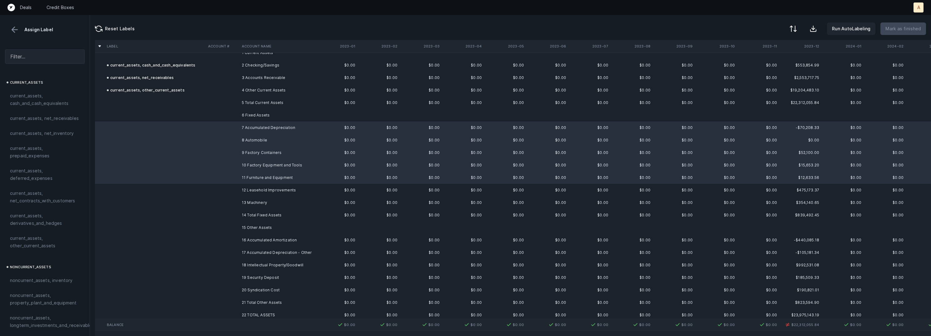
click at [272, 189] on td "12 Leasehold Improvements" at bounding box center [277, 190] width 76 height 12
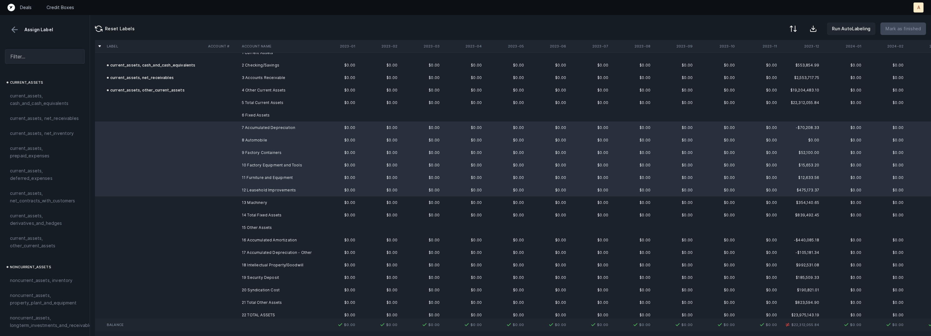
click at [261, 202] on td "13 Machinery" at bounding box center [277, 202] width 76 height 12
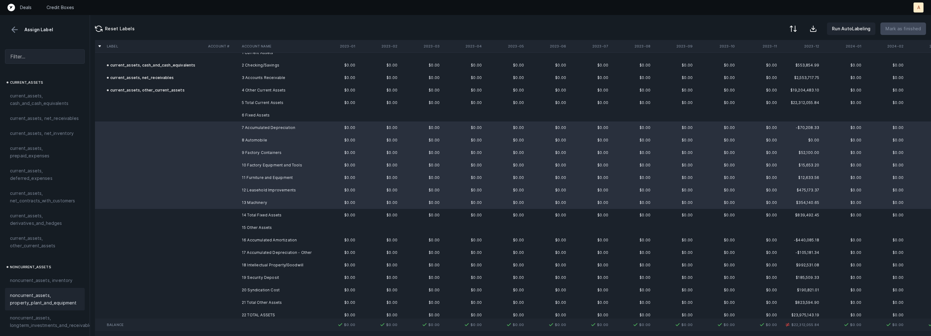
click at [36, 302] on span "noncurrent_assets, property_plant_and_equipment" at bounding box center [45, 299] width 70 height 15
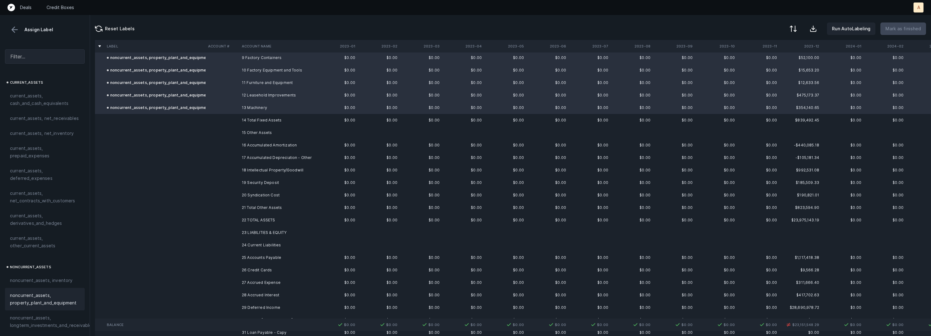
scroll to position [120, 0]
click at [291, 145] on td "16 Accumulated Amortization" at bounding box center [277, 144] width 76 height 12
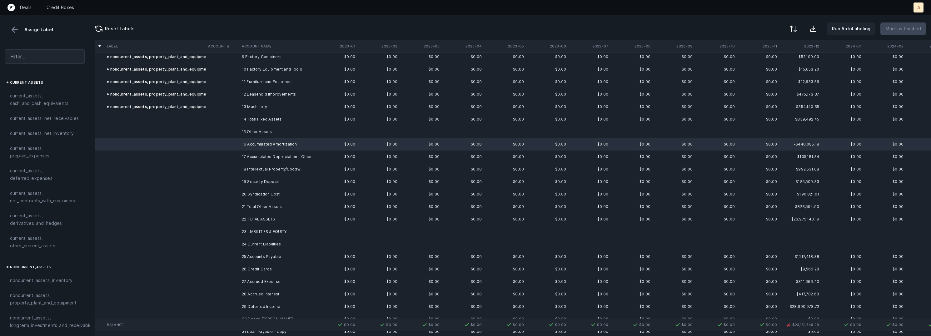
click at [296, 158] on td "17 Accumulated Depreciation - Other" at bounding box center [277, 157] width 76 height 12
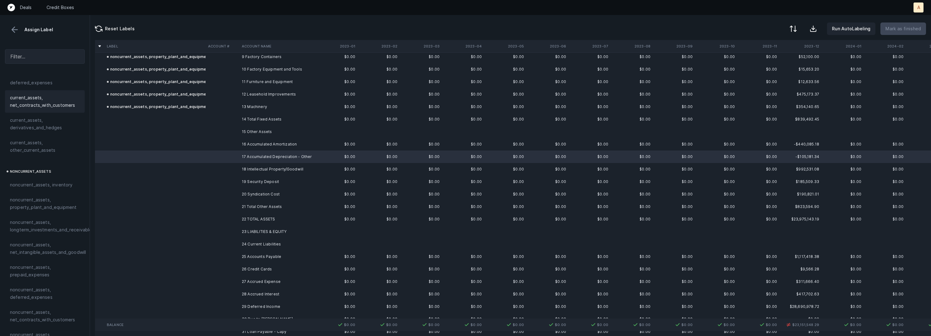
scroll to position [98, 0]
click at [60, 203] on span "noncurrent_assets, property_plant_and_equipment" at bounding box center [45, 201] width 70 height 15
click at [238, 146] on td at bounding box center [223, 144] width 34 height 12
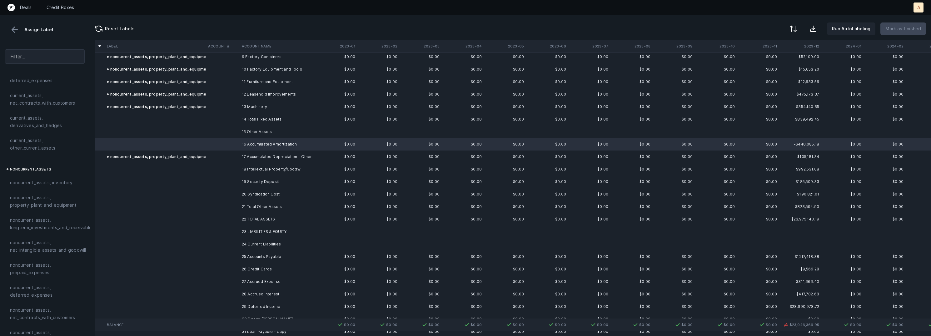
click at [258, 172] on td "18 Intellectual Property/Goodwill" at bounding box center [277, 169] width 76 height 12
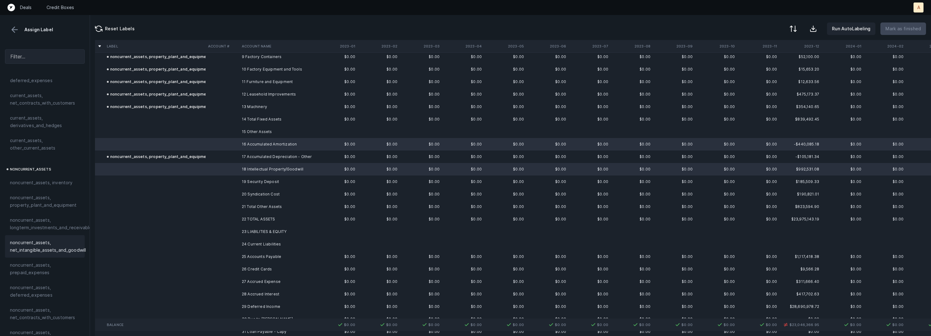
click at [40, 251] on span "noncurrent_assets, net_intangible_assets_and_goodwill" at bounding box center [48, 246] width 76 height 15
click at [256, 196] on td "20 Syndication Cost" at bounding box center [277, 194] width 76 height 12
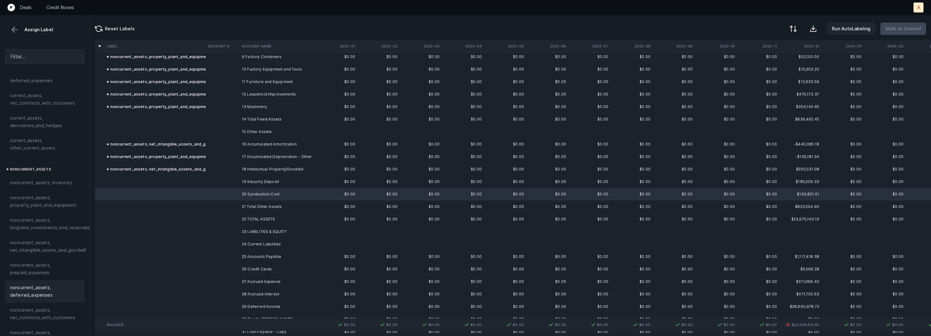
click at [36, 288] on span "noncurrent_assets, deferred_expenses" at bounding box center [45, 291] width 70 height 15
click at [189, 182] on td at bounding box center [154, 182] width 101 height 12
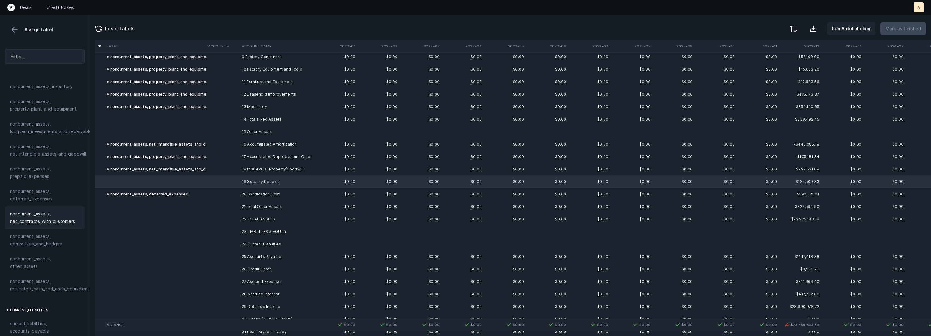
scroll to position [204, 0]
click at [51, 269] on span "noncurrent_assets, restricted_cash_and_cash_equivalents" at bounding box center [51, 275] width 82 height 15
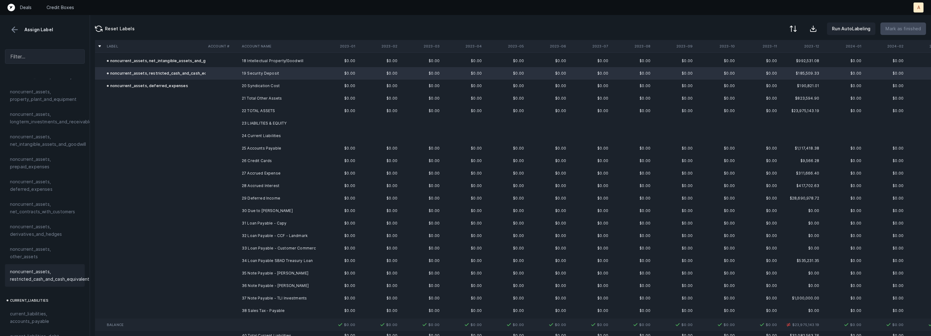
scroll to position [249, 0]
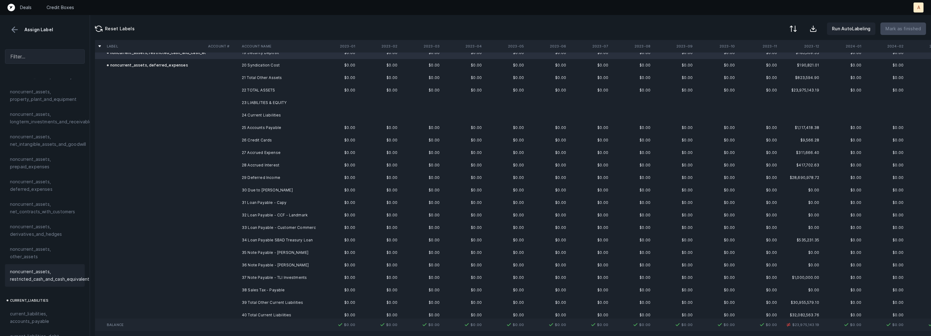
click at [280, 127] on td "25 Accounts Payable" at bounding box center [277, 128] width 76 height 12
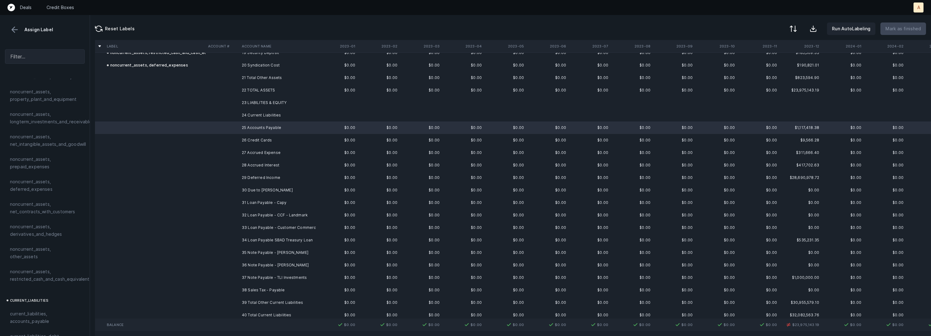
click at [238, 141] on td at bounding box center [223, 140] width 34 height 12
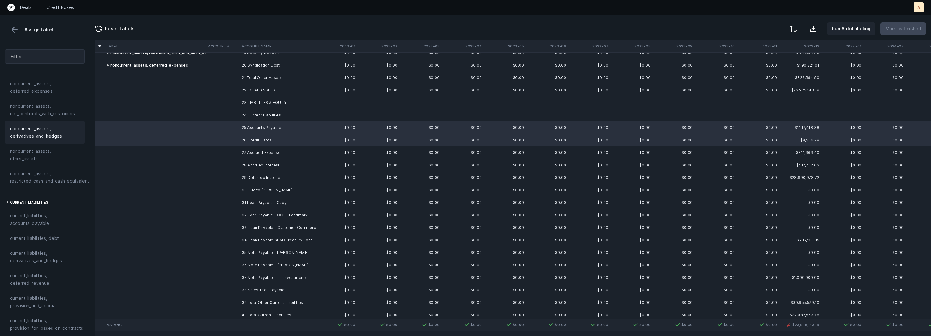
scroll to position [344, 0]
click at [44, 171] on span "current_liabilities, accounts_payable" at bounding box center [45, 177] width 70 height 15
click at [276, 152] on td "27 Accrued Expense" at bounding box center [277, 152] width 76 height 12
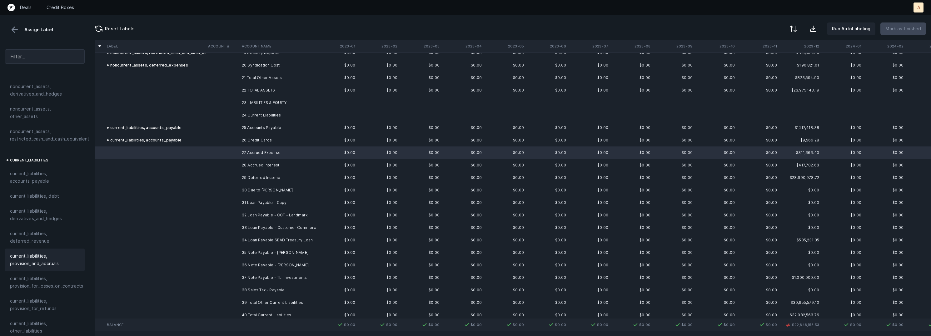
click at [41, 252] on span "current_liabilities, provision_and_accruals" at bounding box center [45, 259] width 70 height 15
click at [257, 165] on td "28 Accrued Interest" at bounding box center [277, 165] width 76 height 12
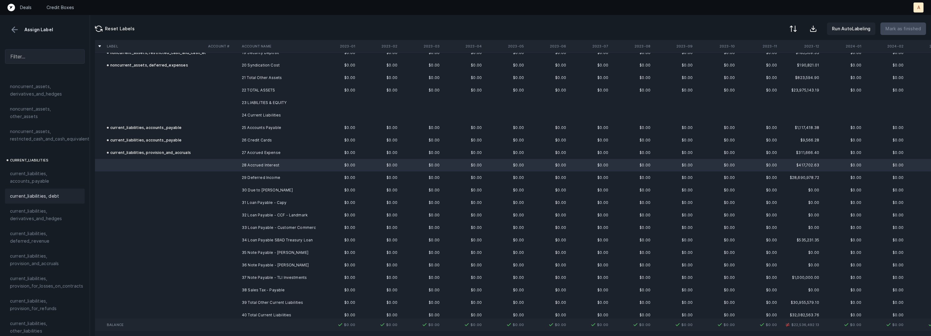
click at [57, 192] on span "current_liabilities, debt" at bounding box center [34, 195] width 49 height 7
click at [238, 181] on td at bounding box center [223, 177] width 34 height 12
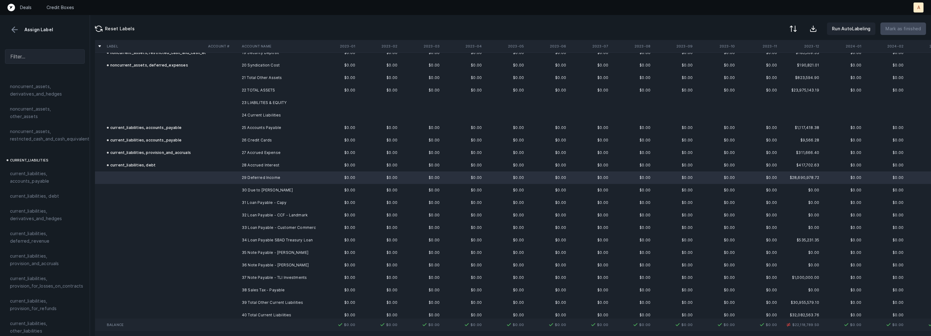
click at [233, 191] on td at bounding box center [223, 190] width 34 height 12
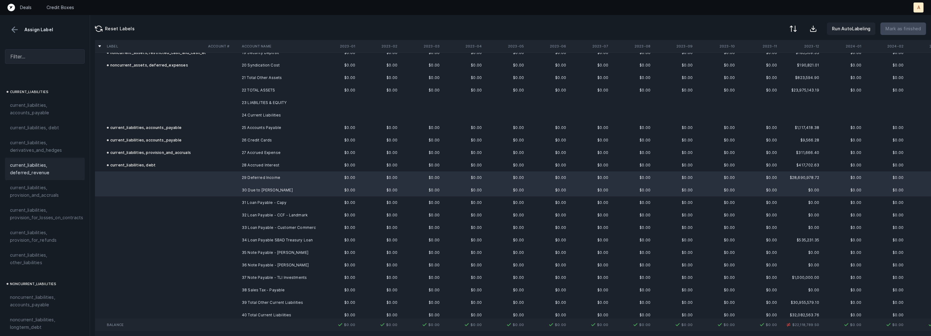
scroll to position [415, 0]
click at [149, 178] on td at bounding box center [154, 177] width 101 height 12
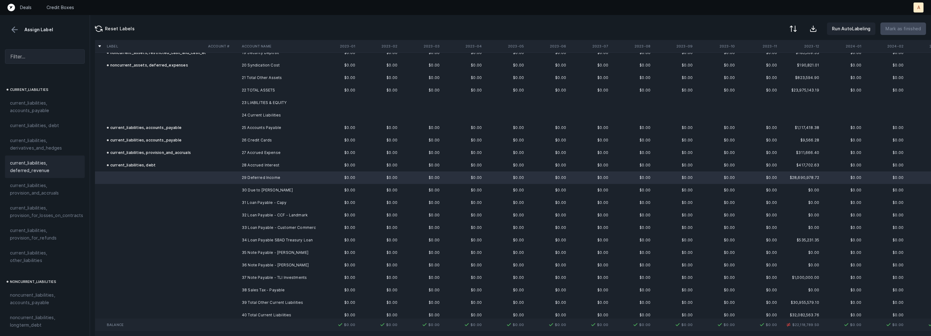
click at [36, 159] on span "current_liabilities, deferred_revenue" at bounding box center [45, 166] width 70 height 15
click at [228, 193] on td at bounding box center [223, 190] width 34 height 12
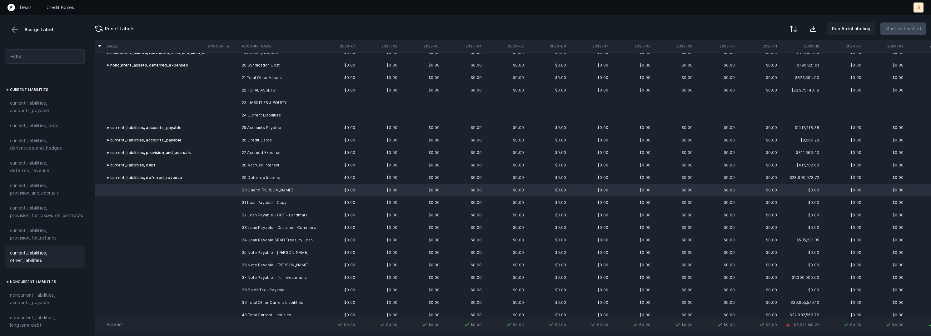
click at [21, 255] on span "current_liabilities, other_liabilities" at bounding box center [45, 256] width 70 height 15
click at [264, 204] on td "31 Loan Payable - Capy" at bounding box center [277, 202] width 76 height 12
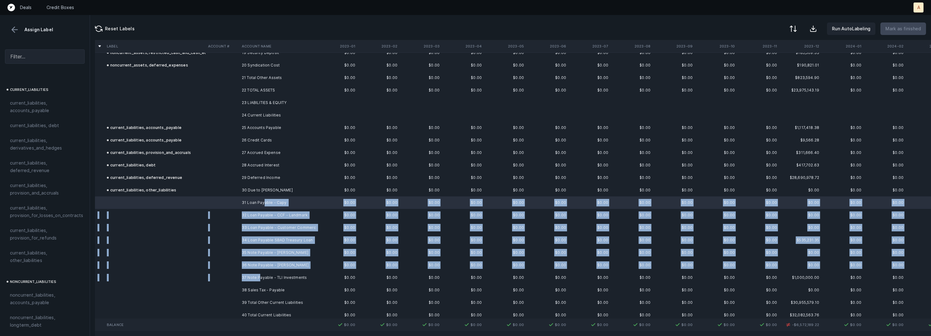
click at [260, 276] on td "37 Note Payable - TLI Investments" at bounding box center [277, 277] width 76 height 12
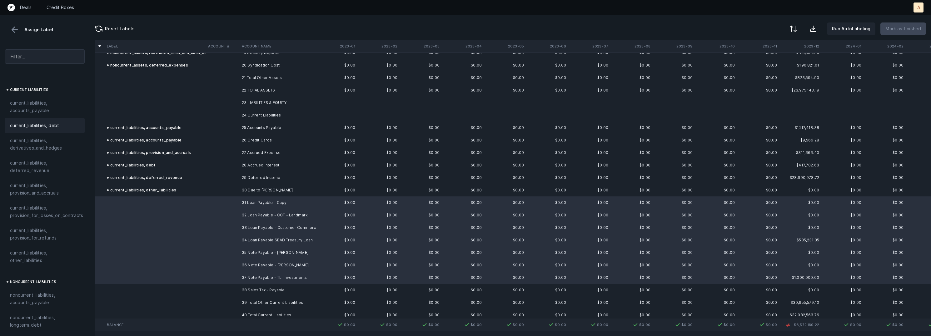
click at [37, 122] on span "current_liabilities, debt" at bounding box center [34, 125] width 49 height 7
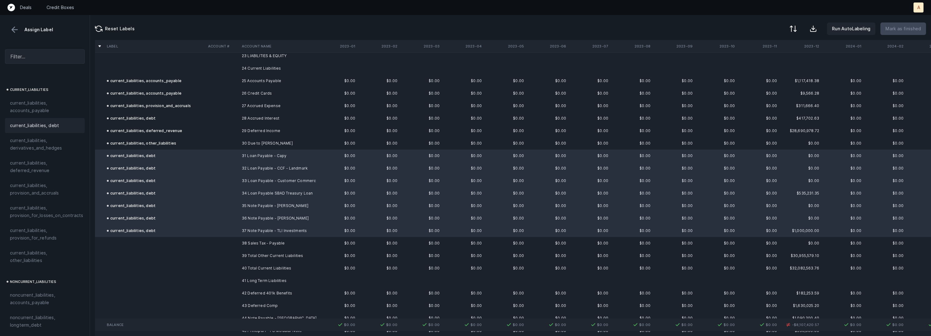
scroll to position [324, 0]
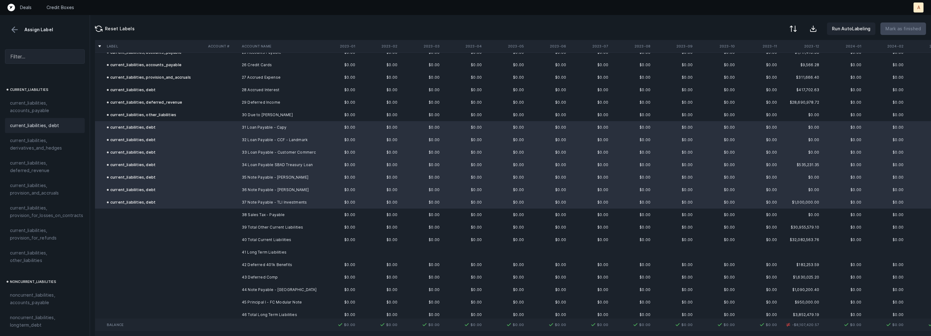
click at [250, 219] on td "38 Sales Tax - Payable" at bounding box center [277, 215] width 76 height 12
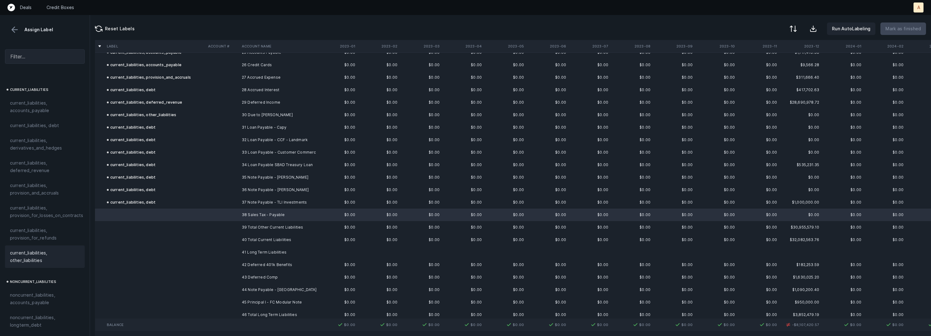
click at [19, 251] on span "current_liabilities, other_liabilities" at bounding box center [45, 256] width 70 height 15
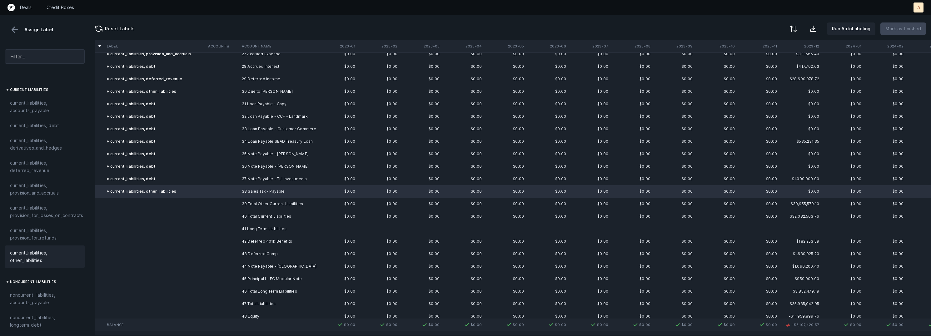
scroll to position [369, 0]
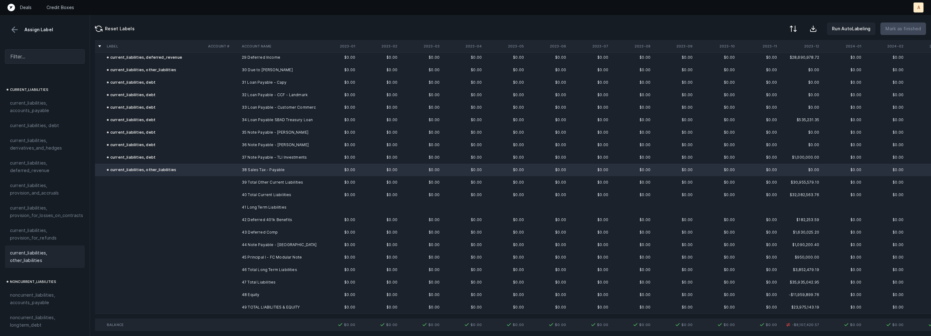
click at [271, 220] on td "42 Deferred 401k Benefits" at bounding box center [277, 220] width 76 height 12
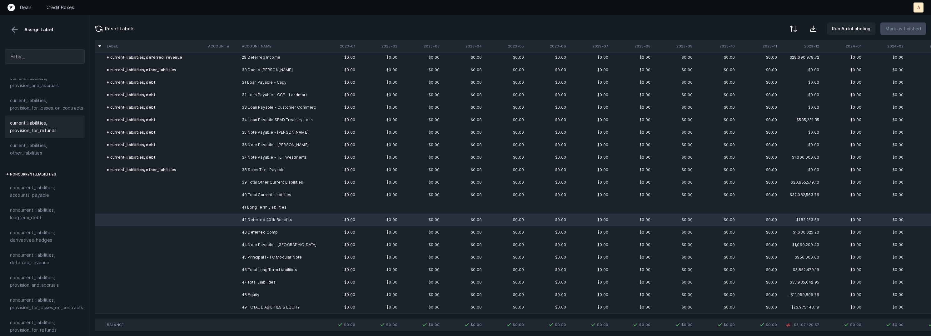
scroll to position [589, 0]
click at [286, 231] on td "43 Deferred Comp" at bounding box center [277, 232] width 76 height 12
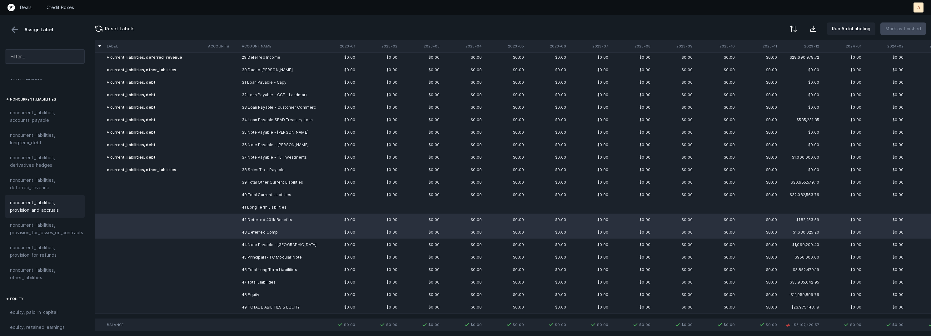
scroll to position [599, 0]
click at [44, 264] on span "noncurrent_liabilities, other_liabilities" at bounding box center [45, 271] width 70 height 15
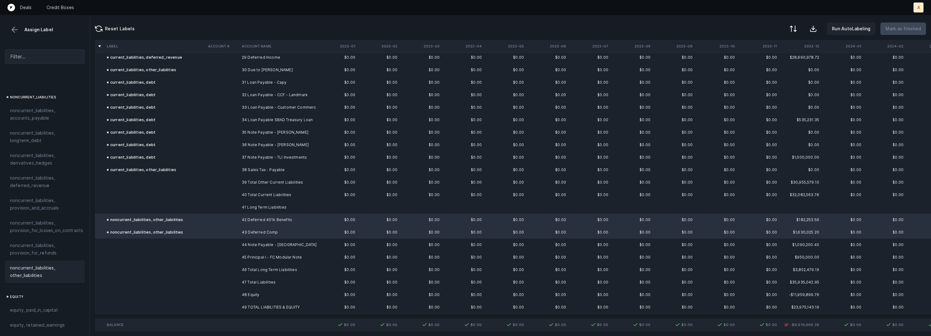
click at [241, 242] on td "44 Note Payable - Brookfield" at bounding box center [277, 245] width 76 height 12
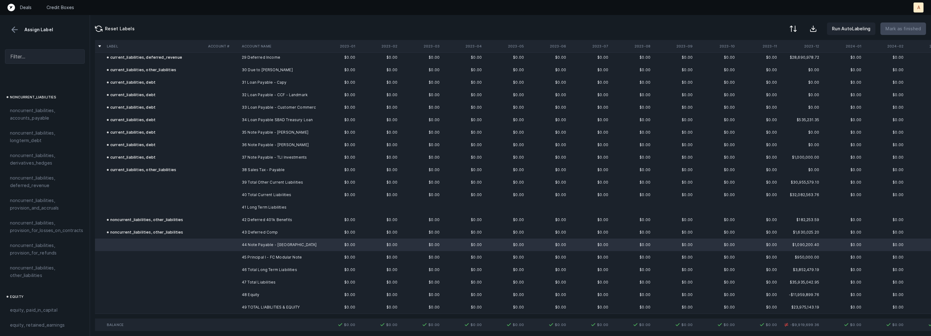
click at [255, 257] on td "45 Principal I - FC Modular Note" at bounding box center [277, 257] width 76 height 12
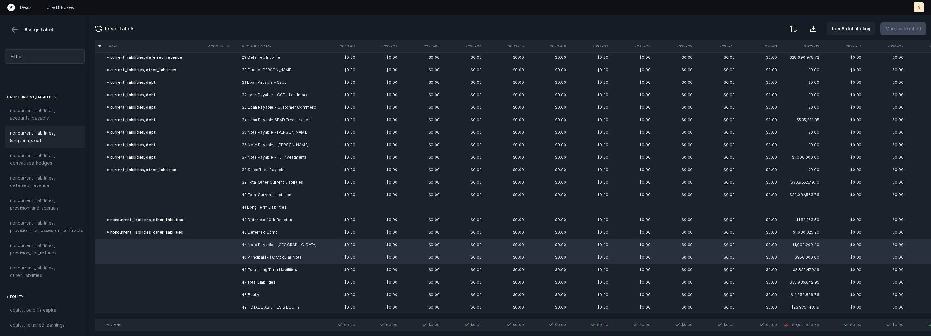
click at [50, 133] on span "noncurrent_liabilities, longterm_debt" at bounding box center [45, 136] width 70 height 15
click at [244, 295] on td "48 Equity" at bounding box center [277, 295] width 76 height 12
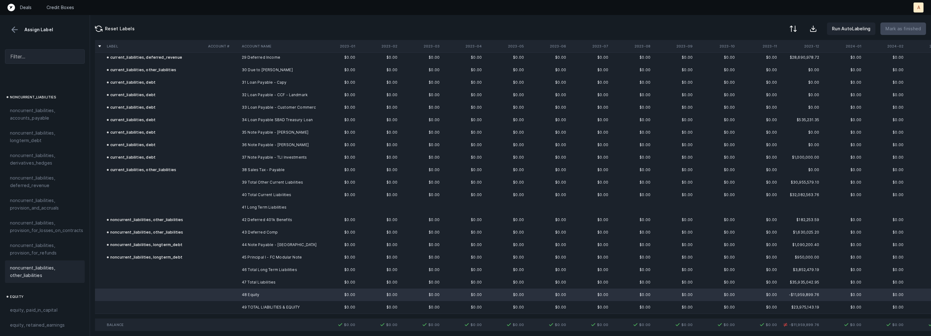
scroll to position [674, 0]
click at [53, 233] on div "equity, paid_in_capital" at bounding box center [45, 235] width 80 height 15
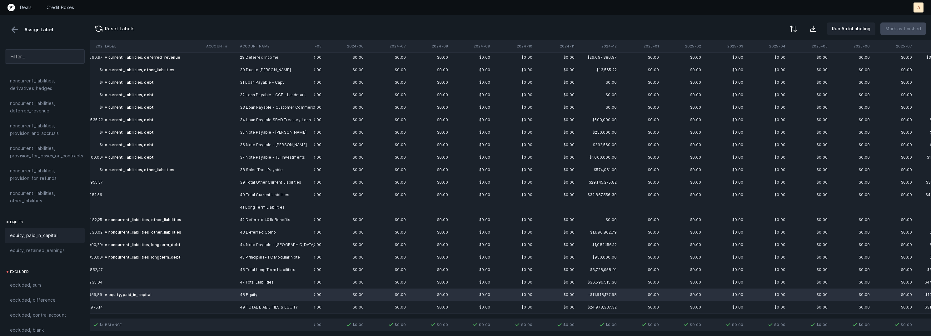
scroll to position [369, 734]
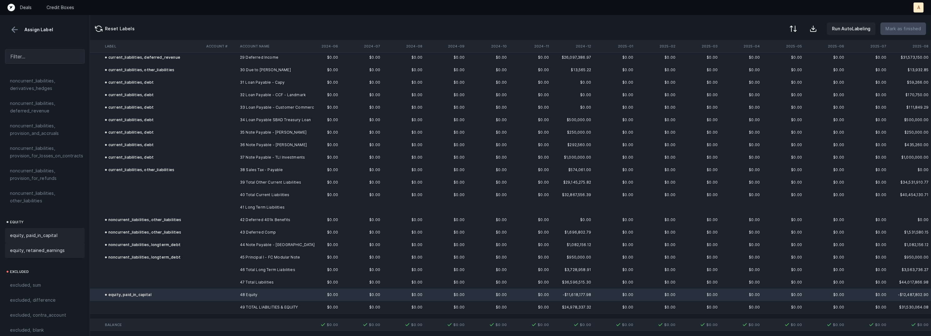
click at [22, 247] on span "equity, retained_earnings" at bounding box center [37, 250] width 55 height 7
click at [799, 31] on button at bounding box center [793, 29] width 14 height 14
click at [767, 65] on div "By Hum label" at bounding box center [765, 66] width 62 height 12
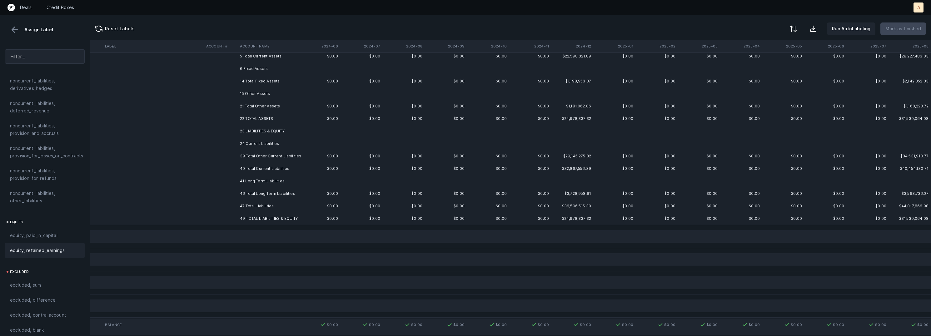
scroll to position [0, 734]
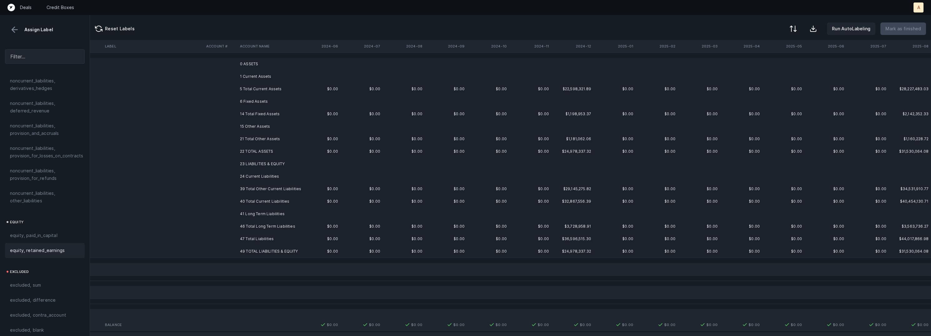
click at [277, 68] on td "0 ASSETS" at bounding box center [275, 64] width 76 height 12
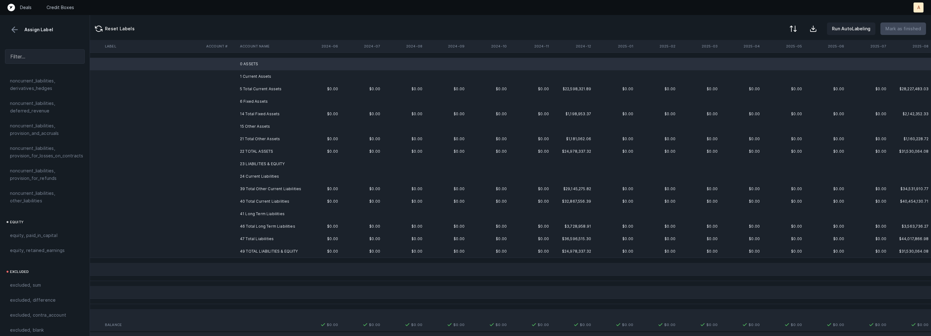
click at [264, 80] on td "1 Current Assets" at bounding box center [275, 76] width 76 height 12
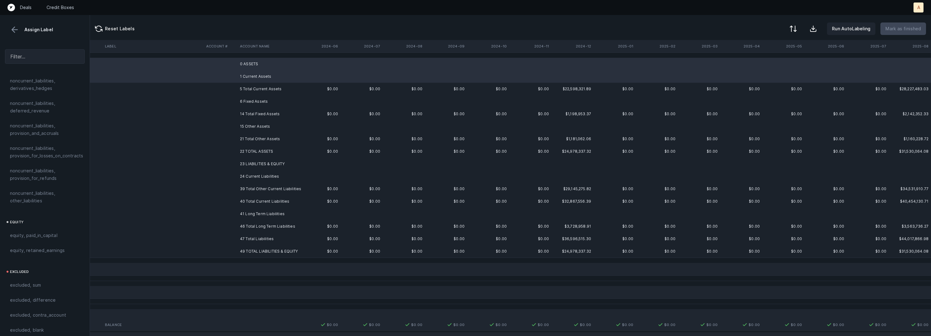
click at [267, 100] on td "6 Fixed Assets" at bounding box center [275, 101] width 76 height 12
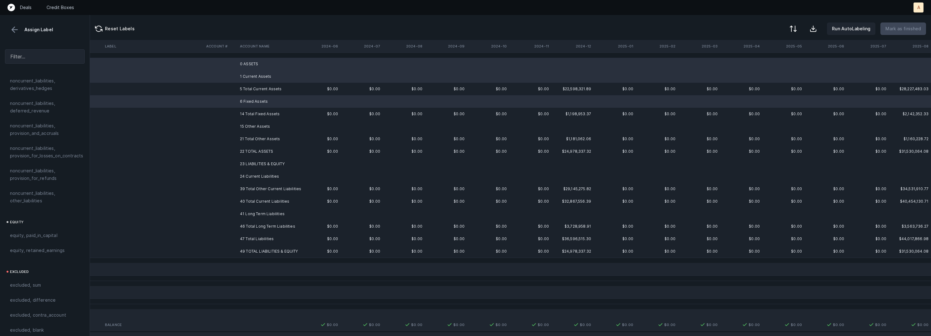
click at [265, 127] on td "15 Other Assets" at bounding box center [275, 126] width 76 height 12
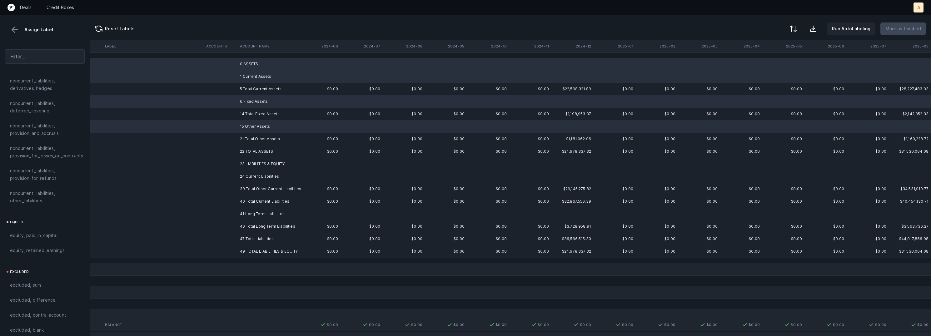
click at [271, 162] on td "23 LIABILITIES & EQUITY" at bounding box center [275, 164] width 76 height 12
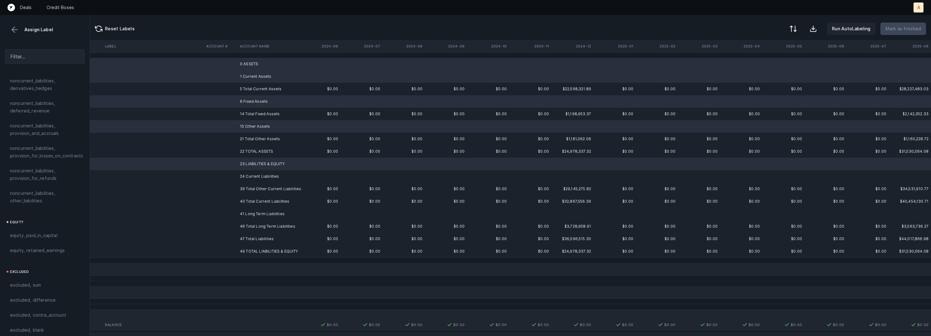
click at [263, 178] on td "24 Current Liabilities" at bounding box center [275, 176] width 76 height 12
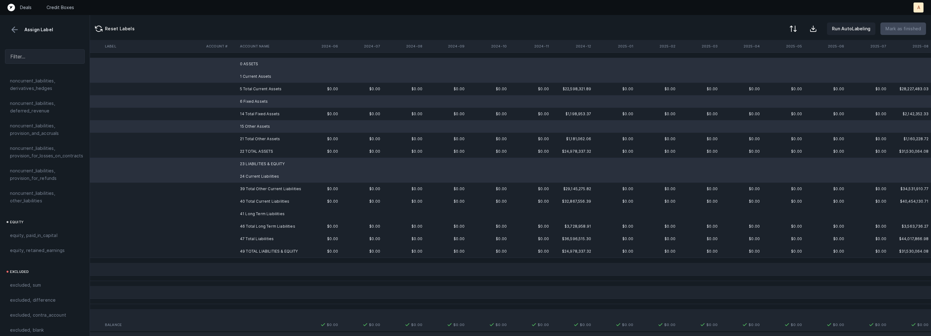
click at [256, 210] on td "41 Long Term Liabilities" at bounding box center [275, 214] width 76 height 12
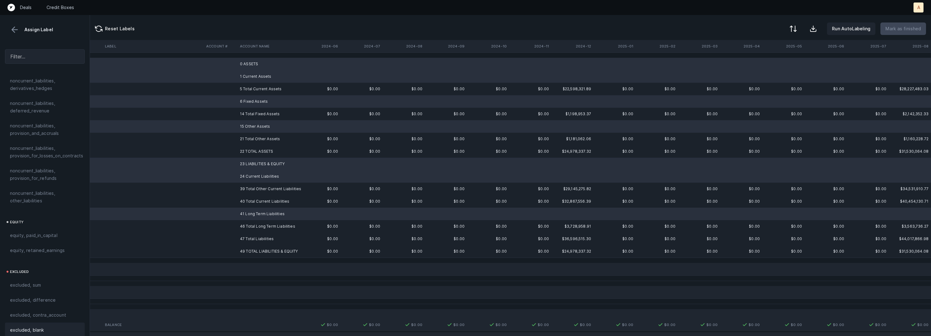
click at [34, 326] on span "excluded, blank" at bounding box center [27, 329] width 34 height 7
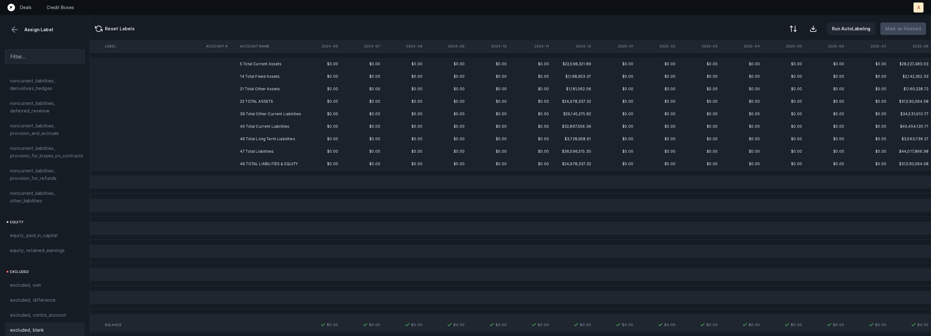
click at [270, 61] on td "5 Total Current Assets" at bounding box center [275, 64] width 76 height 12
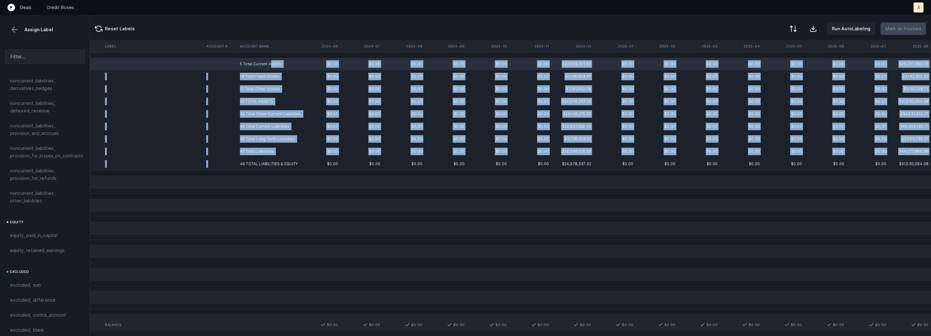
click at [269, 159] on td "49 TOTAL LIABILITIES & EQUITY" at bounding box center [275, 164] width 76 height 12
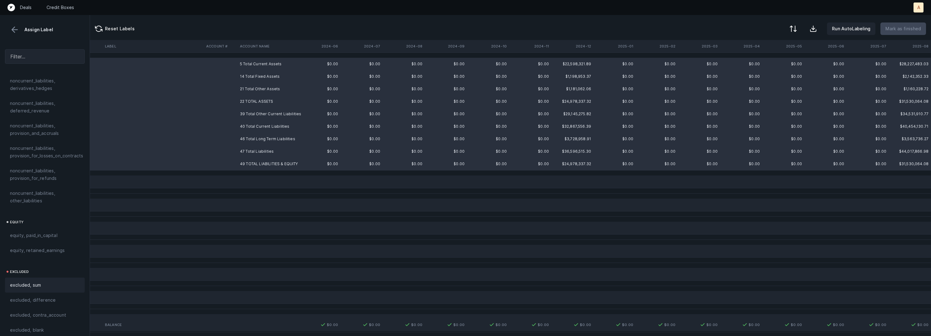
click at [37, 278] on div "excluded, sum" at bounding box center [45, 285] width 80 height 15
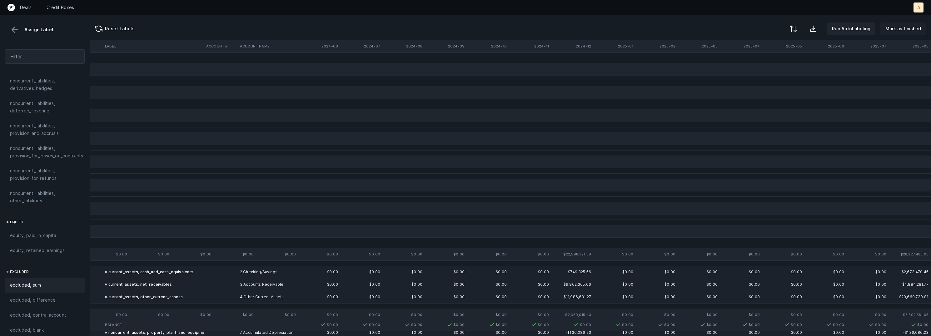
click at [906, 27] on p "Mark as finished" at bounding box center [903, 28] width 36 height 7
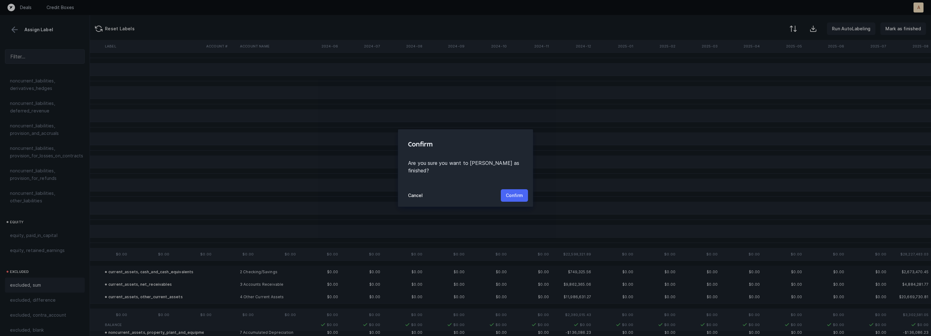
click at [513, 194] on p "Confirm" at bounding box center [514, 195] width 17 height 7
